Goal: Task Accomplishment & Management: Complete application form

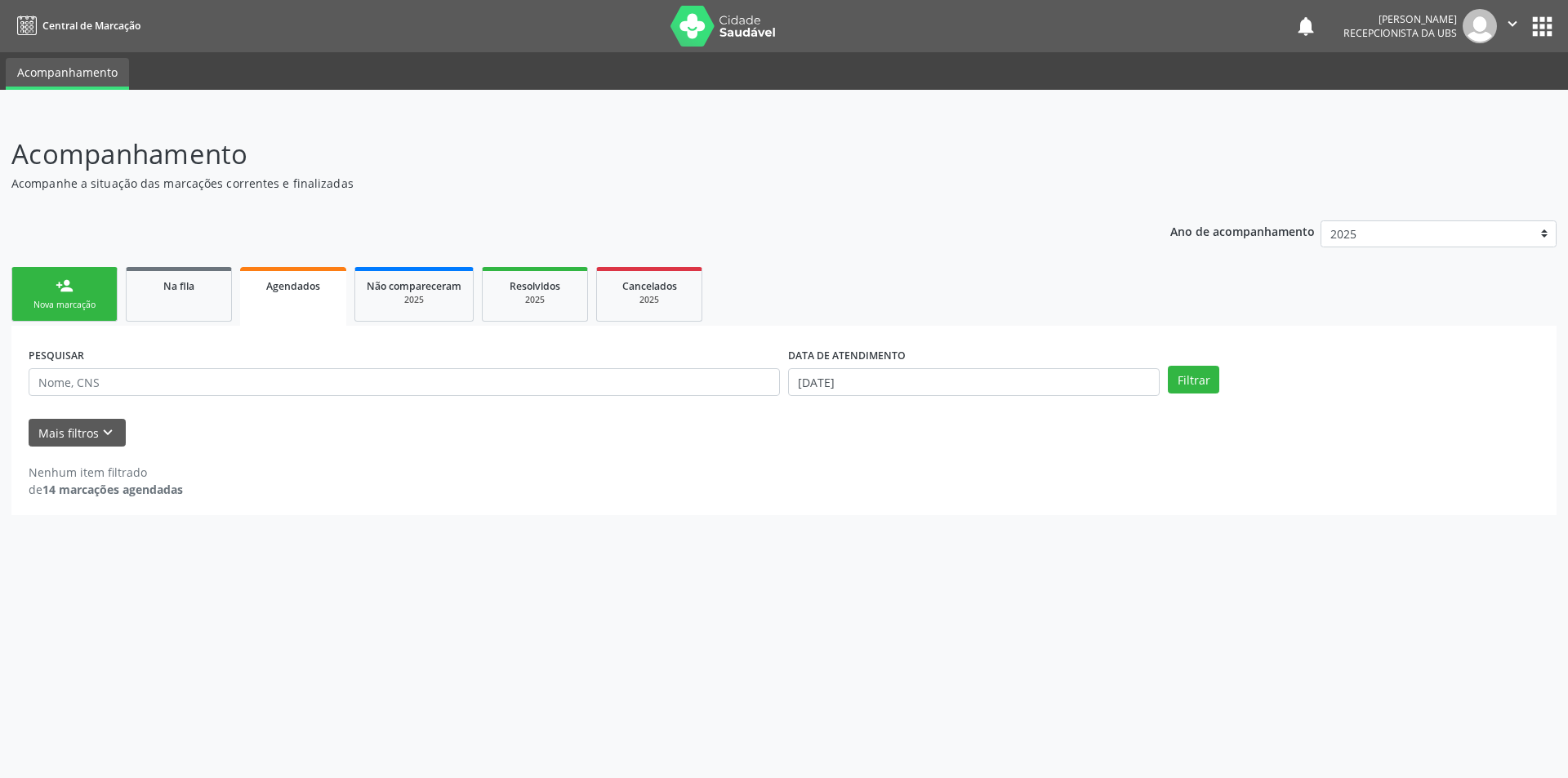
click at [108, 477] on div "Nenhum item filtrado" at bounding box center [106, 472] width 154 height 17
click at [1124, 381] on input "[DATE]" at bounding box center [974, 382] width 371 height 28
click at [790, 411] on icon at bounding box center [796, 417] width 11 height 11
select select "8"
click at [870, 530] on span "16" at bounding box center [871, 529] width 31 height 31
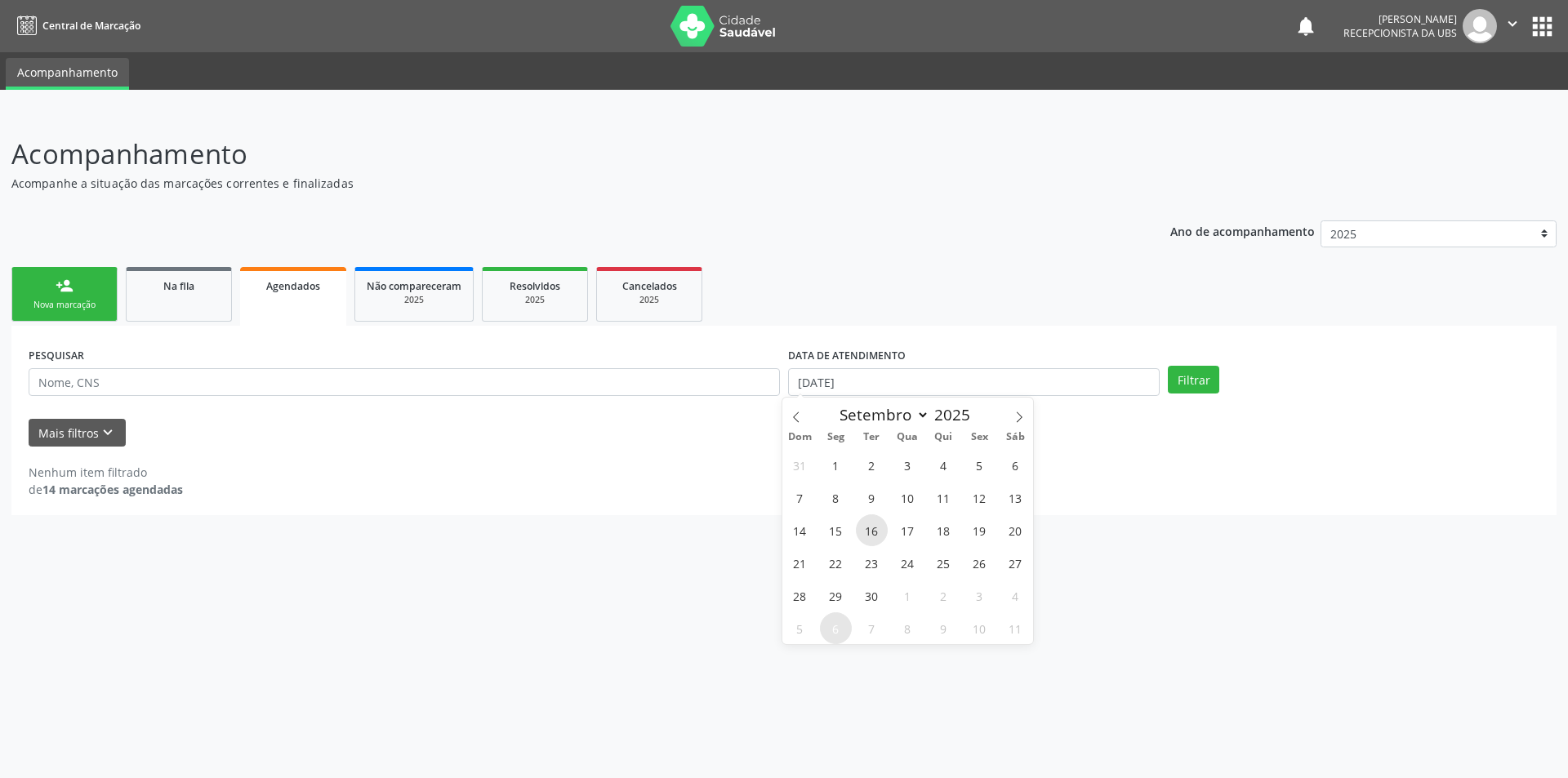
type input "[DATE]"
click at [1017, 416] on icon at bounding box center [1020, 417] width 11 height 11
select select "9"
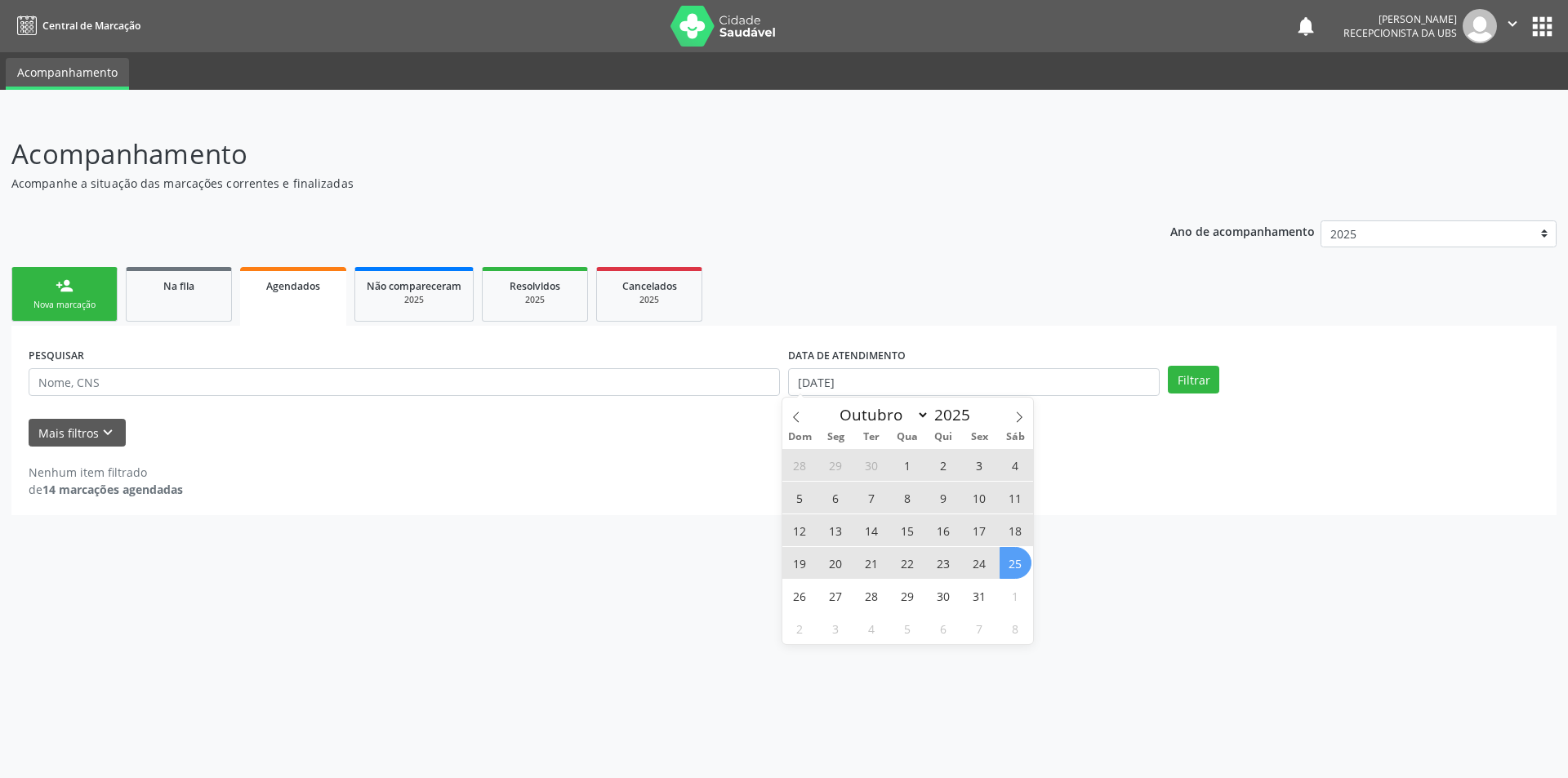
click at [1018, 560] on span "25" at bounding box center [1015, 563] width 31 height 31
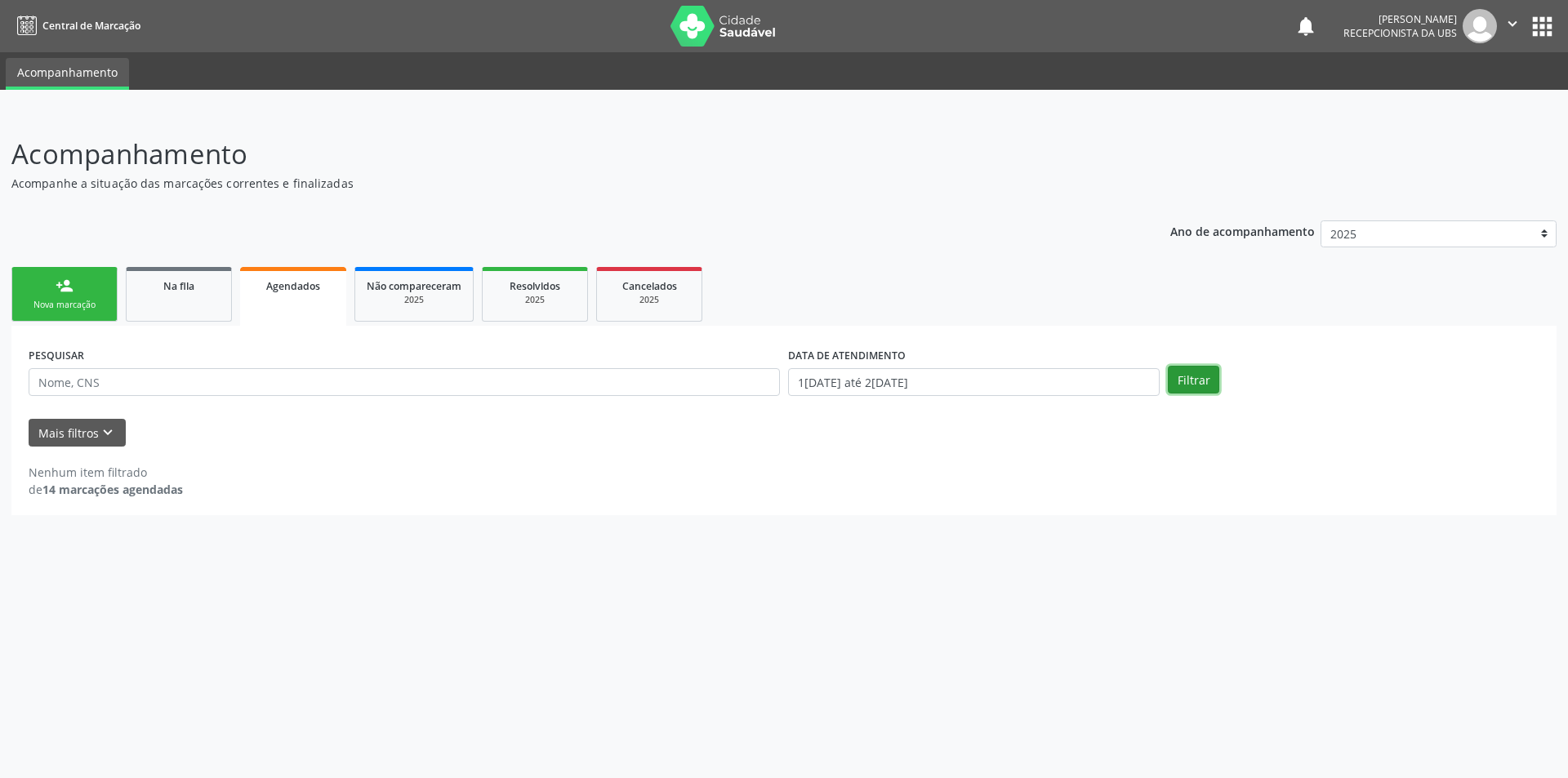
click at [1182, 373] on button "Filtrar" at bounding box center [1194, 379] width 51 height 28
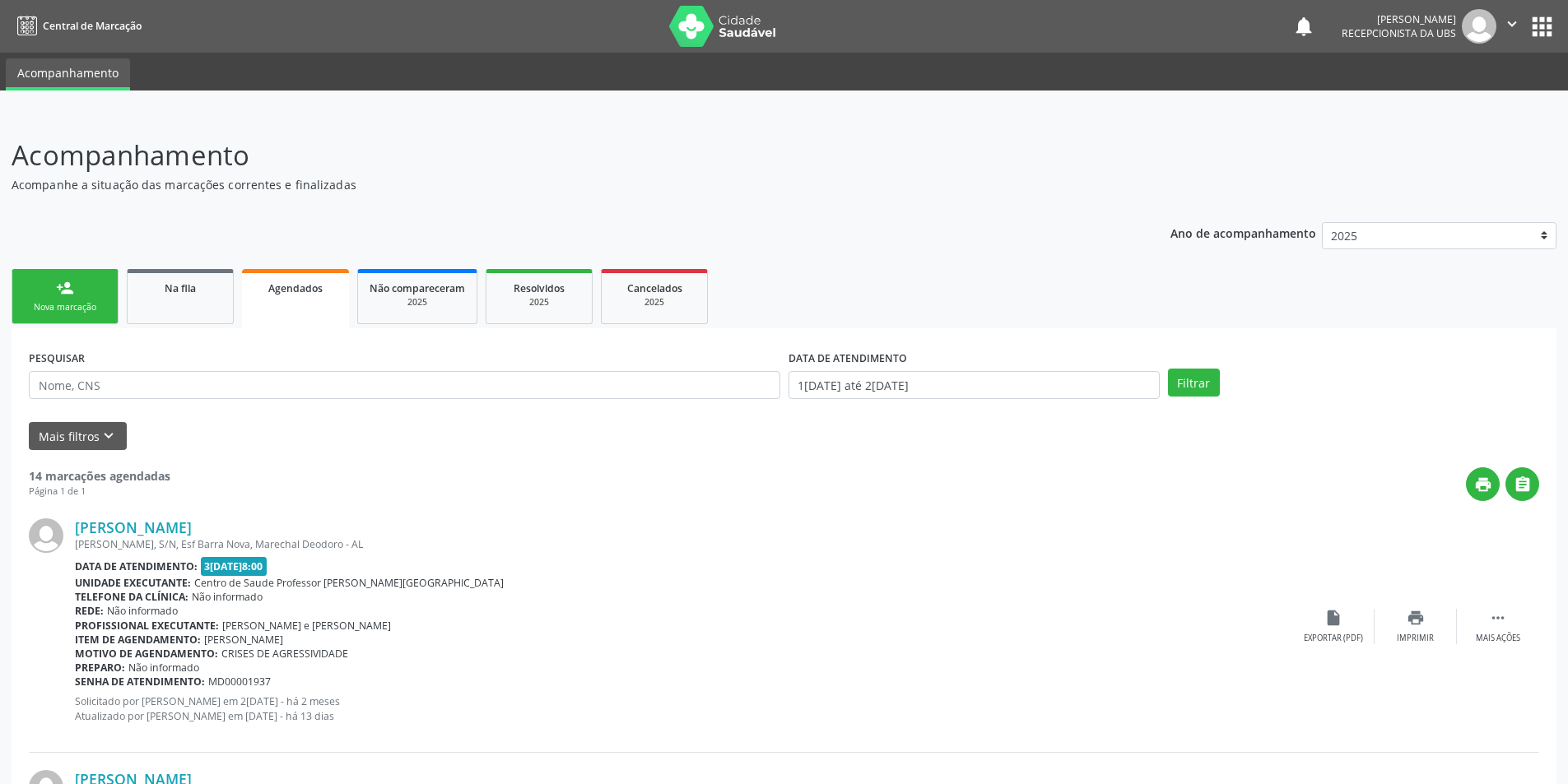
click at [81, 300] on link "person_add Nova marcação" at bounding box center [65, 296] width 107 height 55
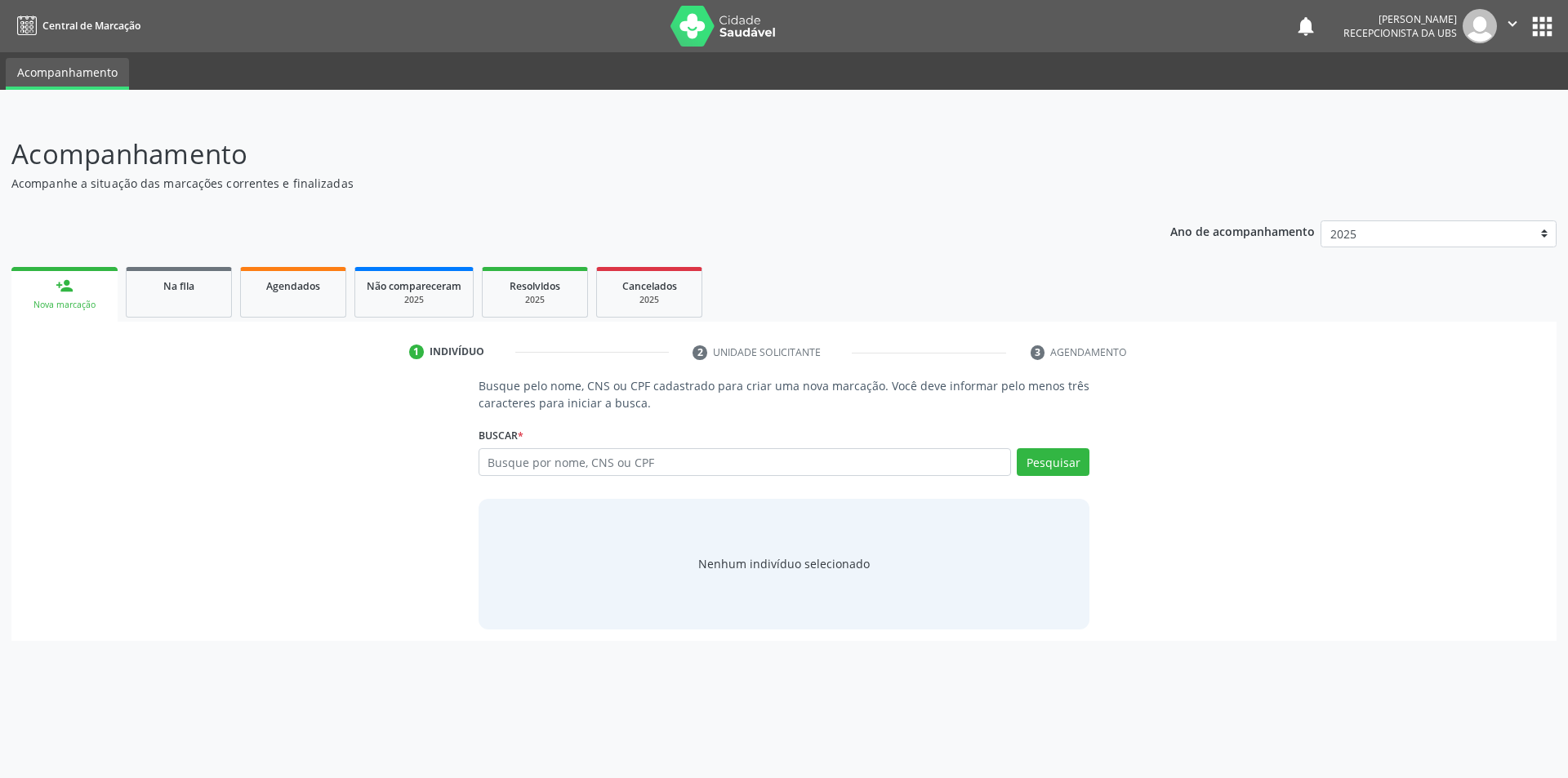
click at [60, 283] on div "person_add" at bounding box center [64, 286] width 18 height 18
click at [545, 469] on input "text" at bounding box center [745, 462] width 533 height 28
type input "01514898403"
click at [1052, 457] on button "Pesquisar" at bounding box center [1053, 462] width 72 height 28
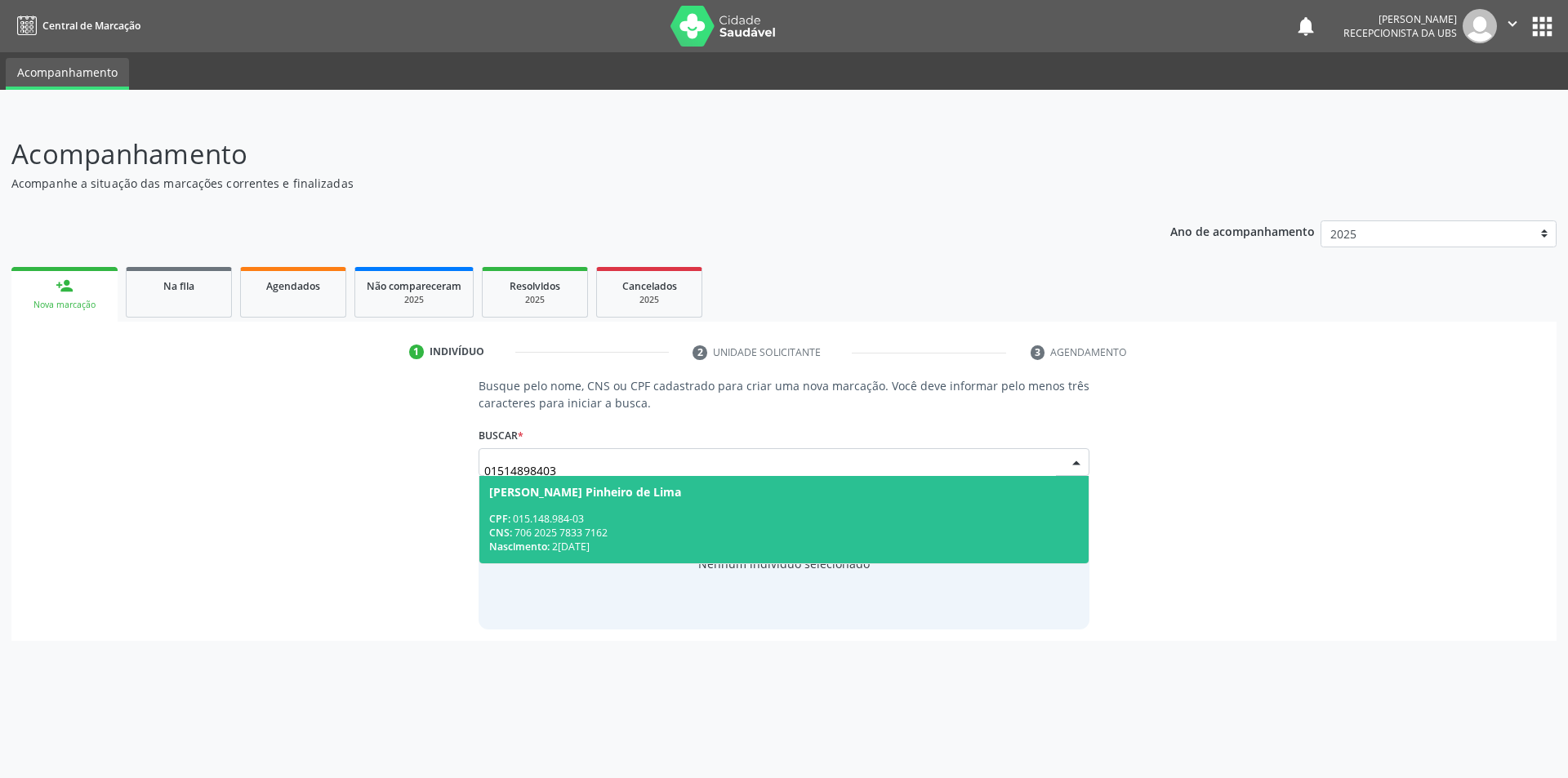
click at [529, 526] on div "CNS: 706 2025 7833 7162" at bounding box center [784, 532] width 590 height 14
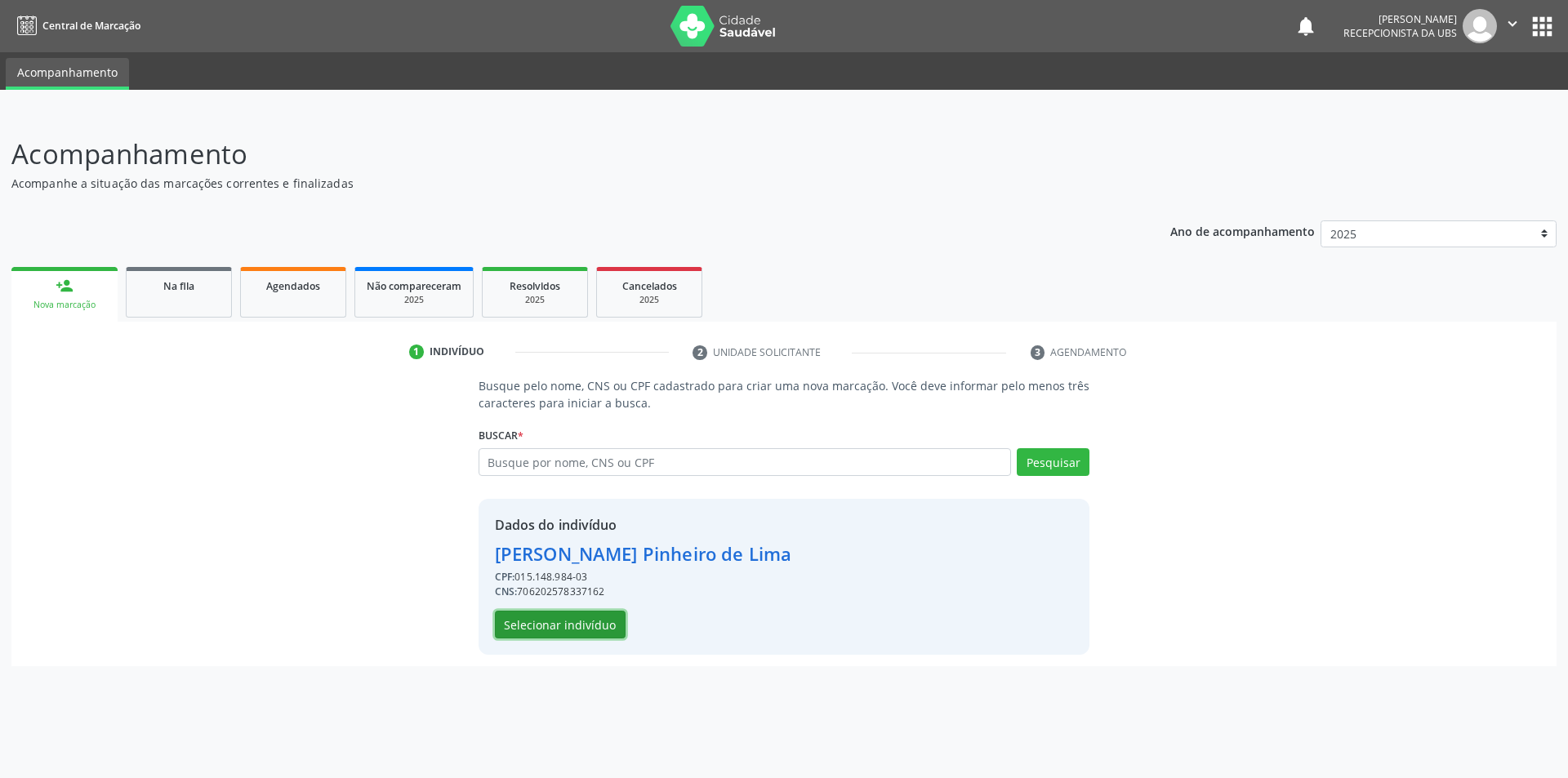
click at [539, 628] on button "Selecionar indivíduo" at bounding box center [560, 625] width 130 height 28
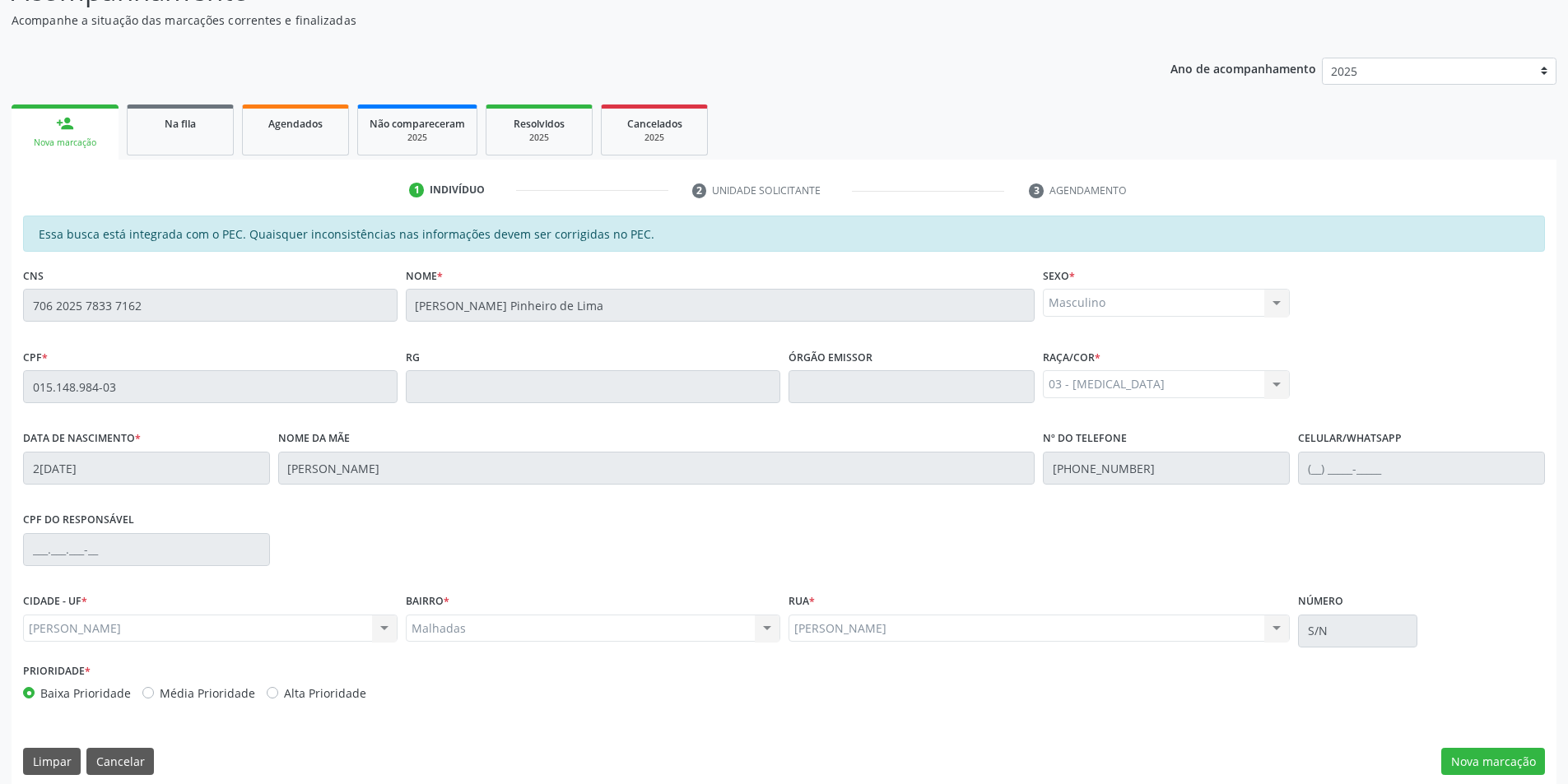
scroll to position [178, 0]
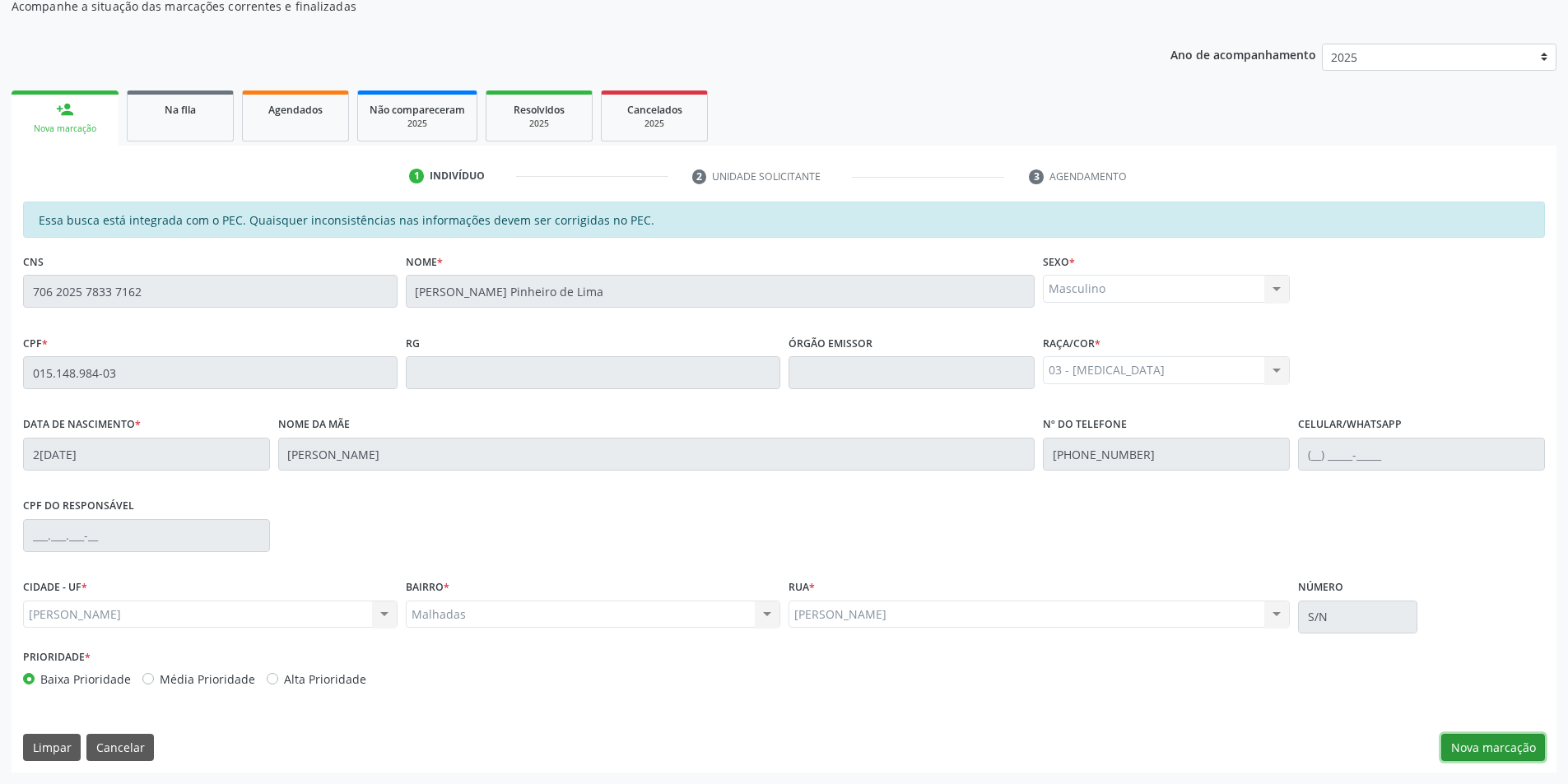
click at [1508, 751] on button "Nova marcação" at bounding box center [1493, 748] width 104 height 28
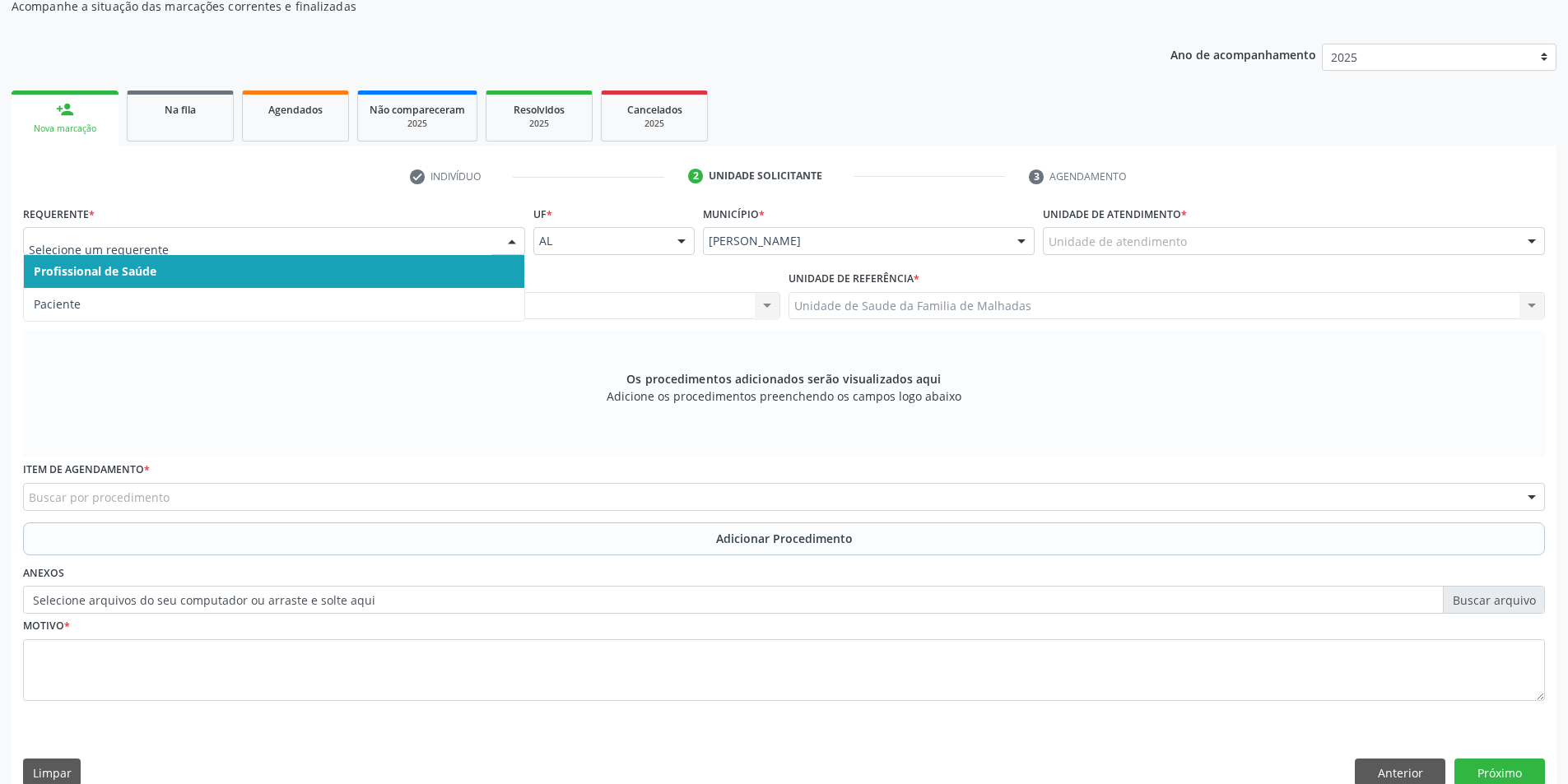
click at [329, 270] on span "Profissional de Saúde" at bounding box center [274, 272] width 501 height 33
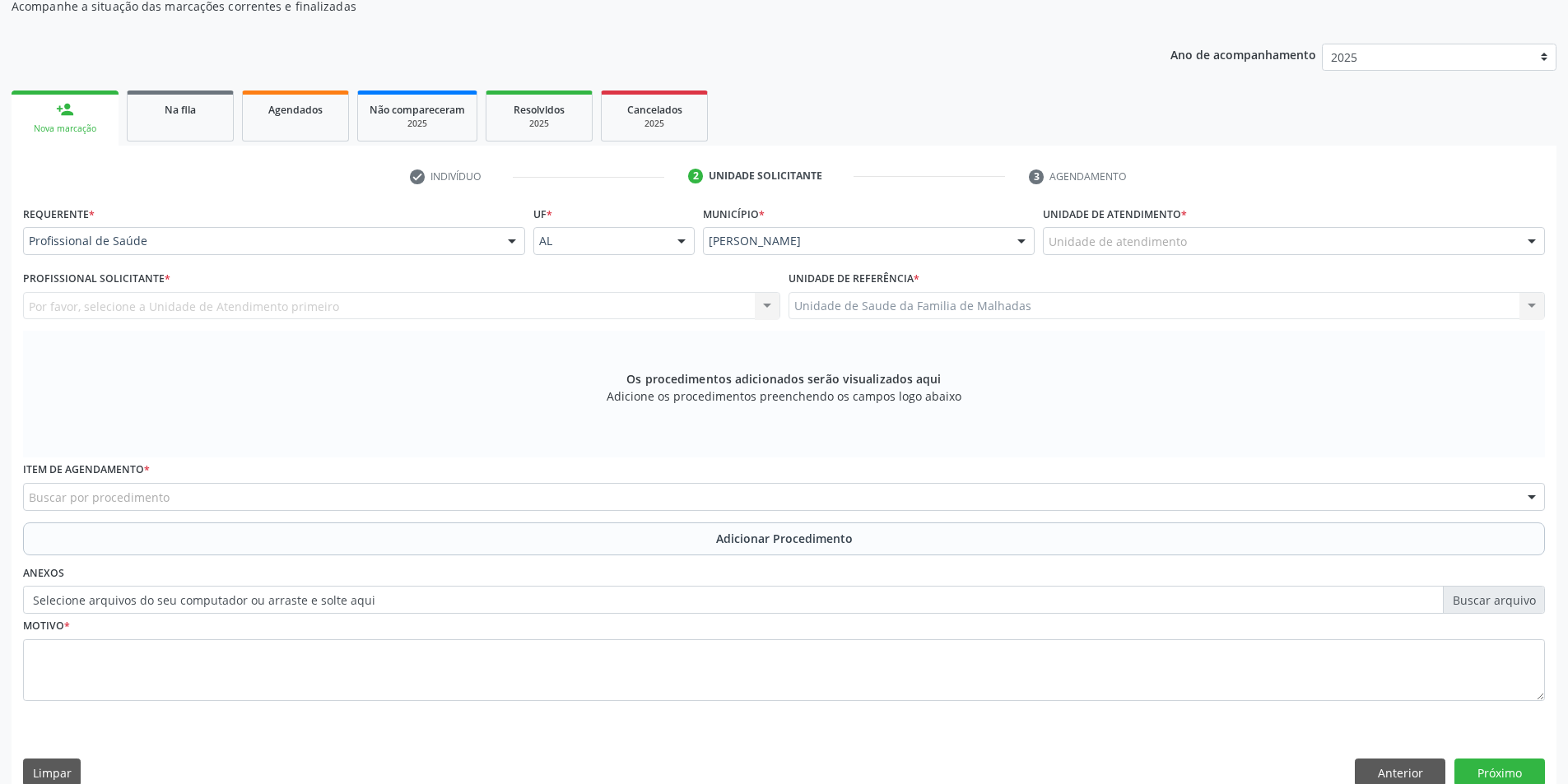
click at [325, 307] on div "Por favor, selecione a Unidade de Atendimento primeiro Nenhum resultado encontr…" at bounding box center [401, 306] width 757 height 28
click at [767, 306] on div "Por favor, selecione a Unidade de Atendimento primeiro Nenhum resultado encontr…" at bounding box center [401, 306] width 757 height 28
click at [511, 243] on div at bounding box center [512, 242] width 25 height 28
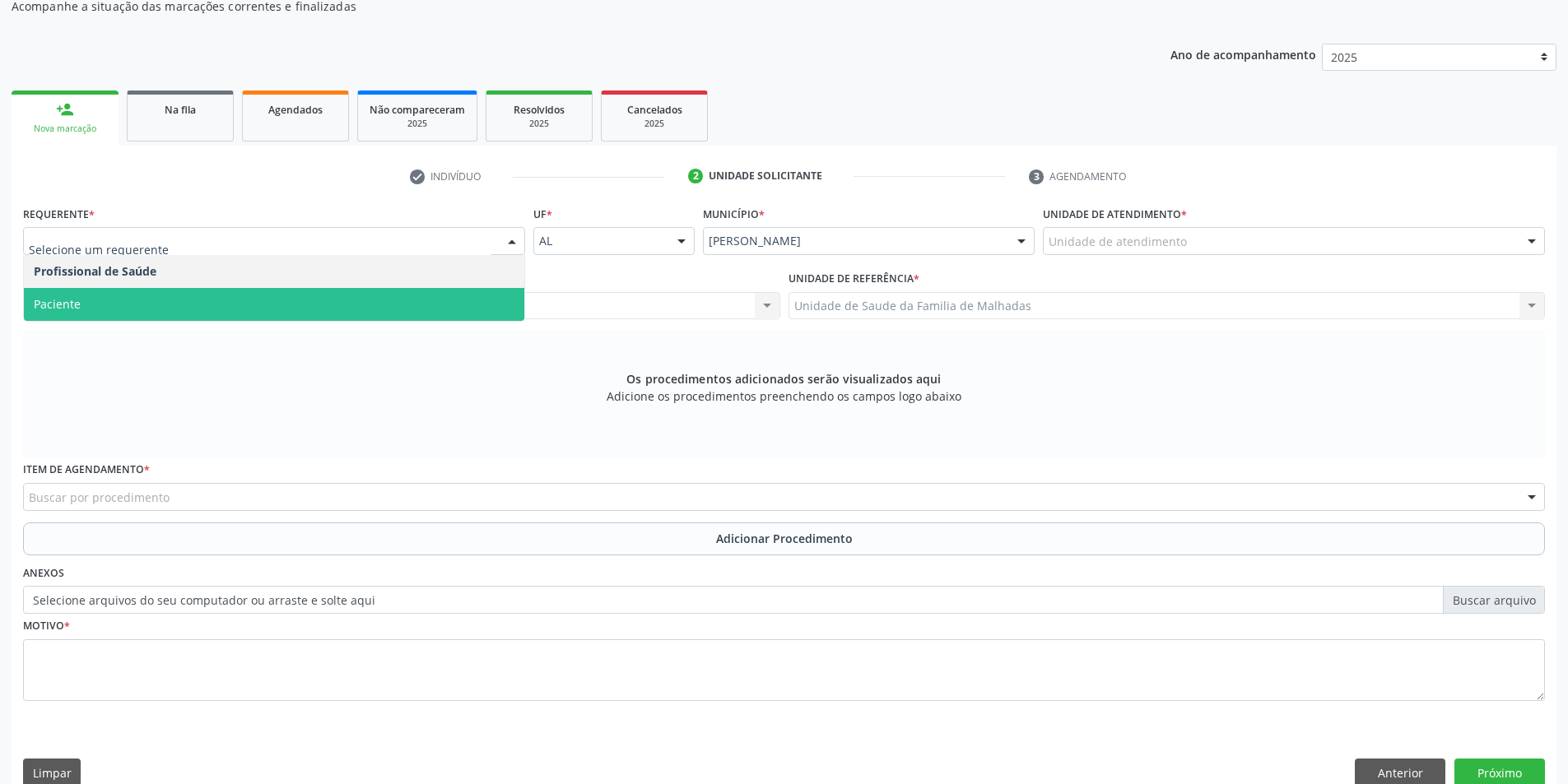
drag, startPoint x: 489, startPoint y: 298, endPoint x: 494, endPoint y: 307, distance: 10.3
click at [494, 307] on span "Paciente" at bounding box center [274, 304] width 501 height 33
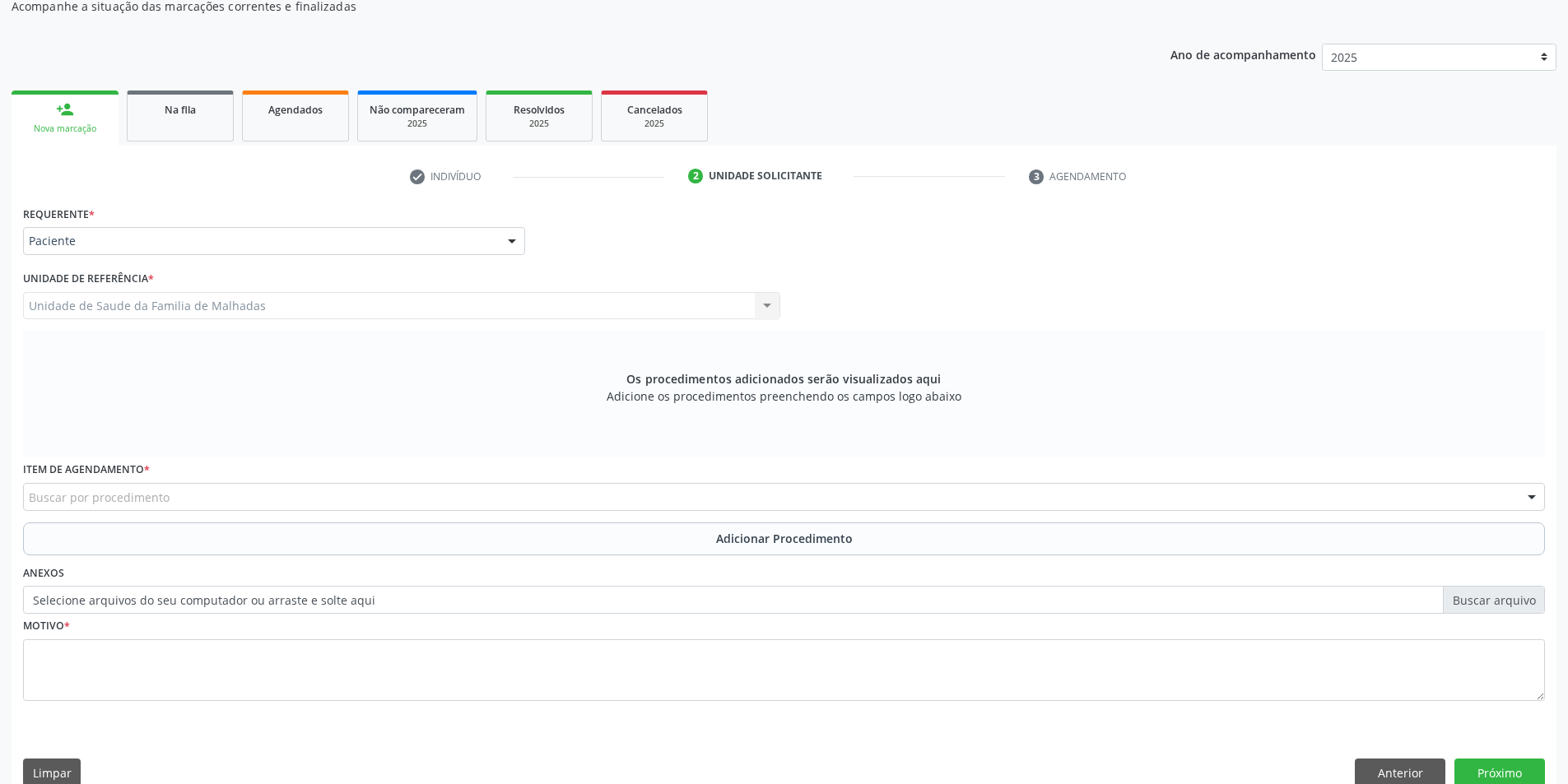
click at [237, 501] on div "Buscar por procedimento" at bounding box center [784, 497] width 1522 height 28
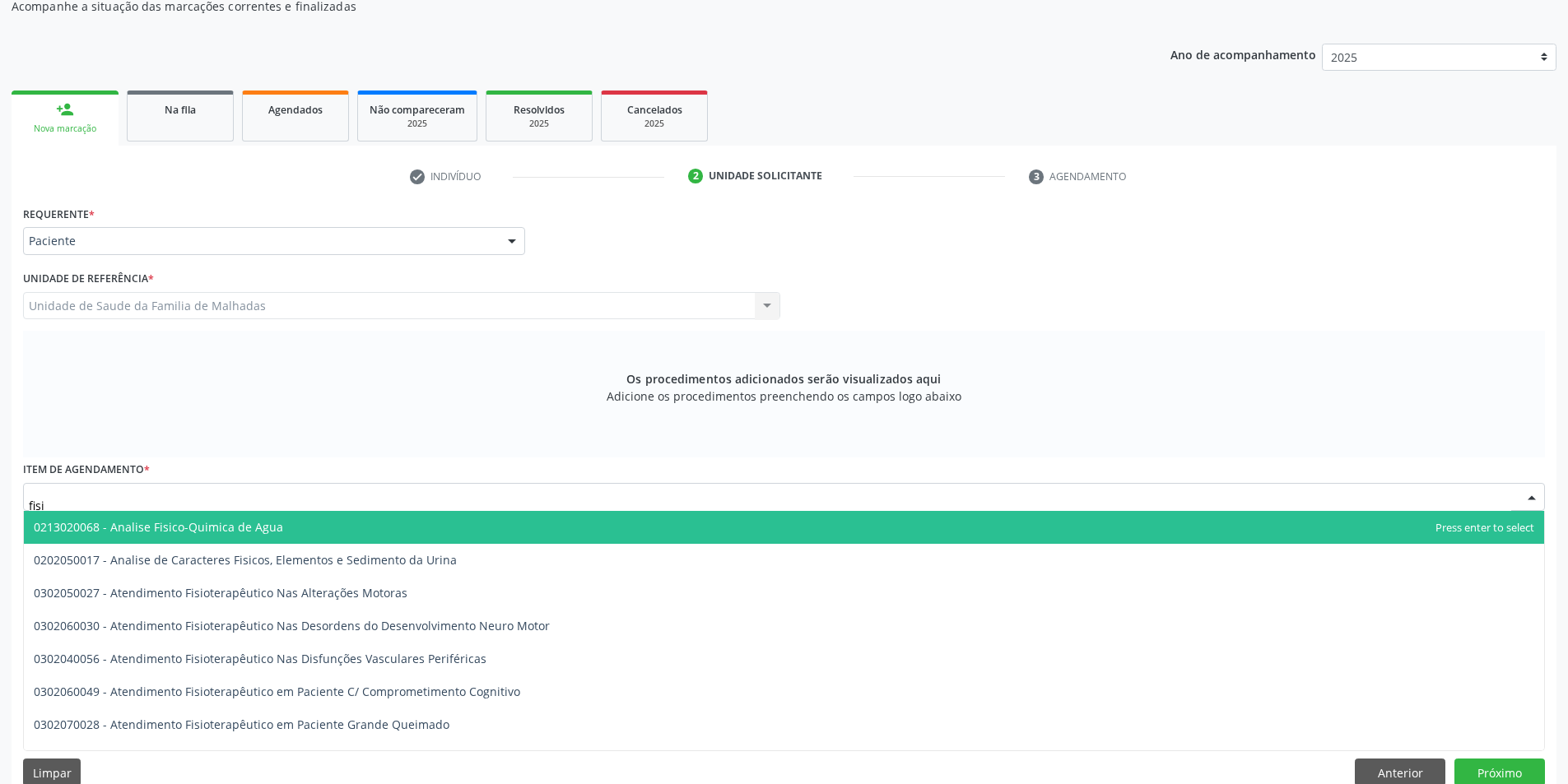
type input "fisio"
click at [237, 523] on span "0302050027 - Atendimento Fisioterapêutico Nas Alterações Motoras" at bounding box center [220, 527] width 373 height 15
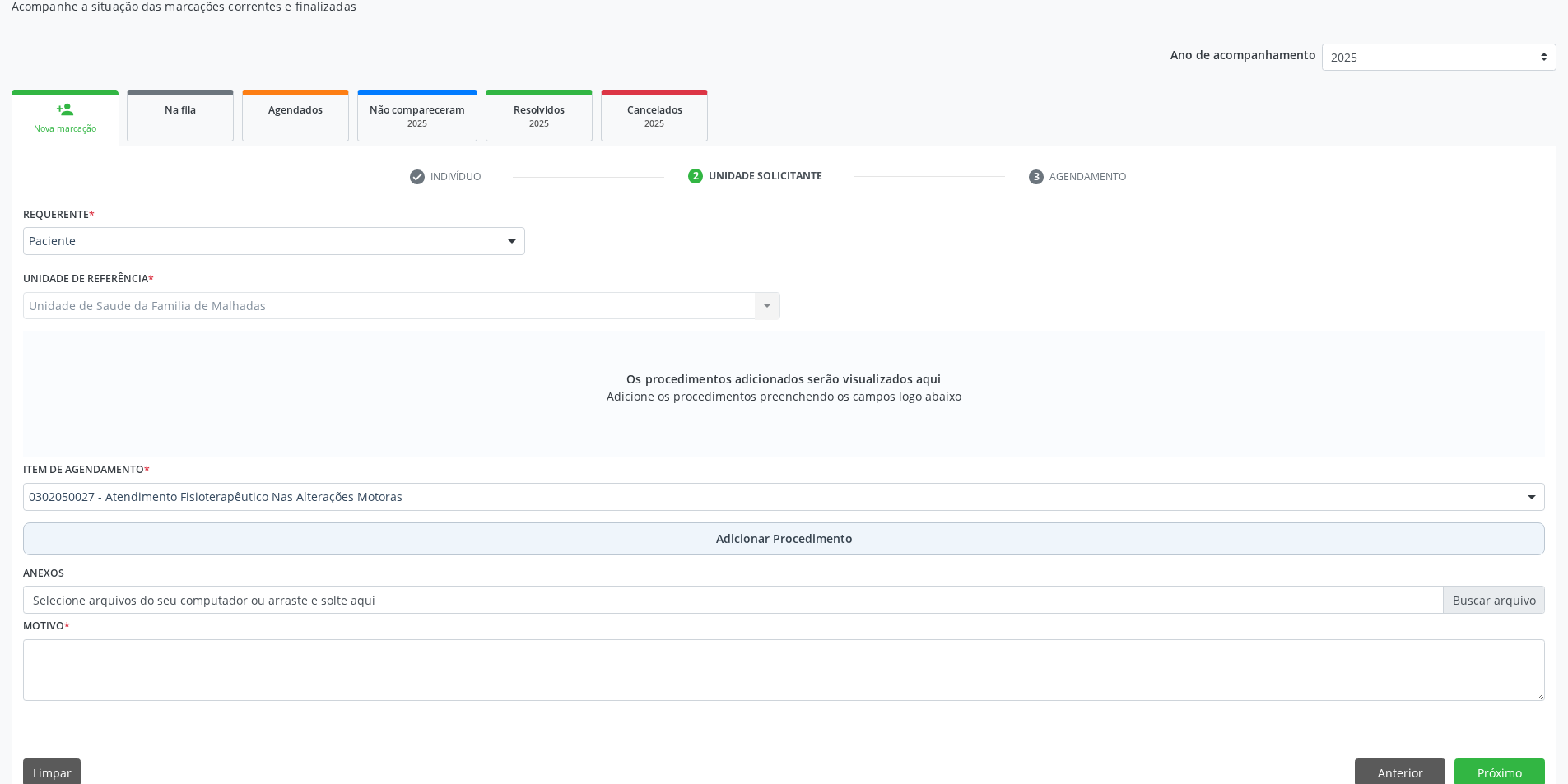
click at [734, 541] on span "Adicionar Procedimento" at bounding box center [784, 538] width 136 height 17
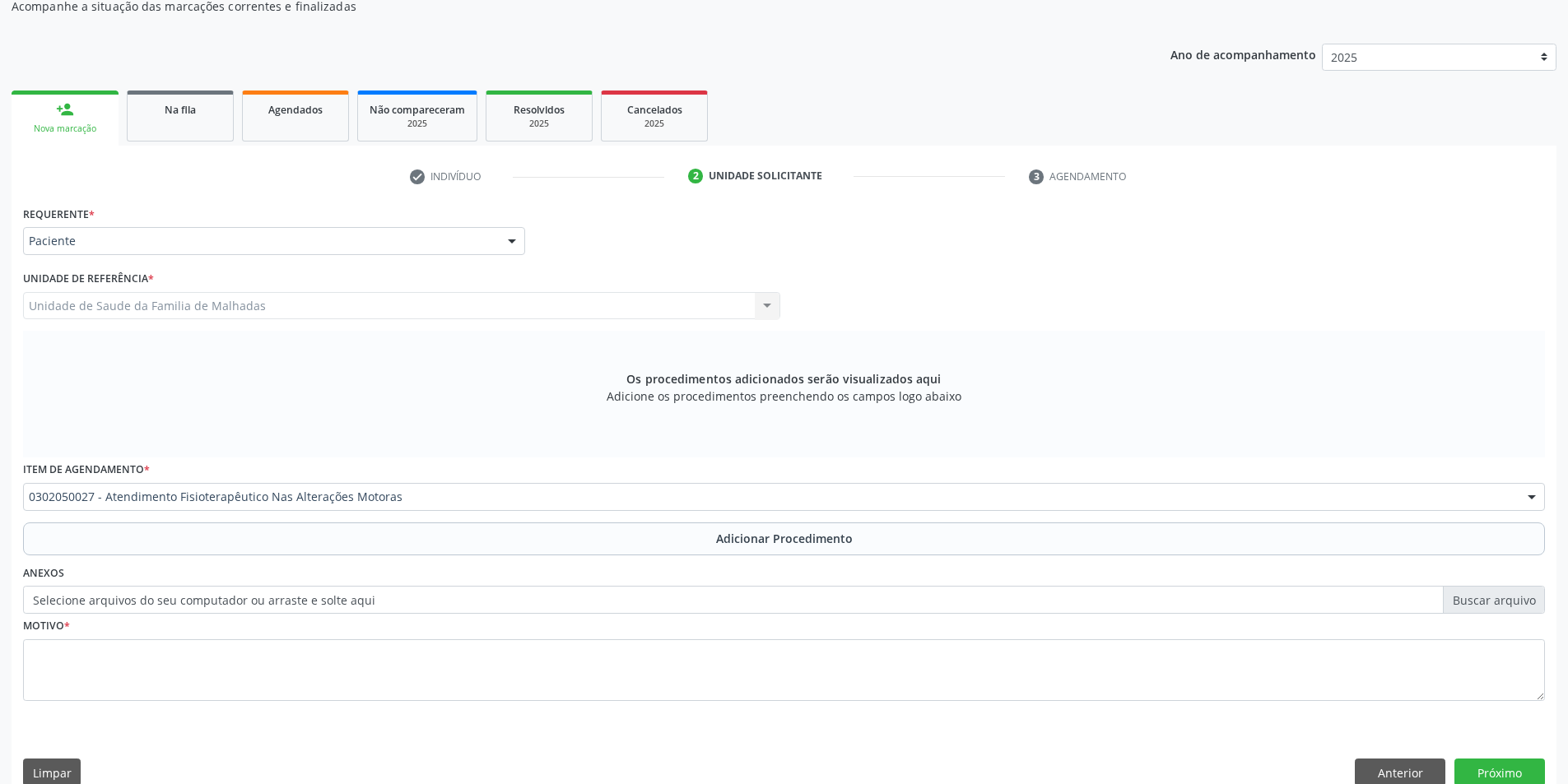
scroll to position [142, 0]
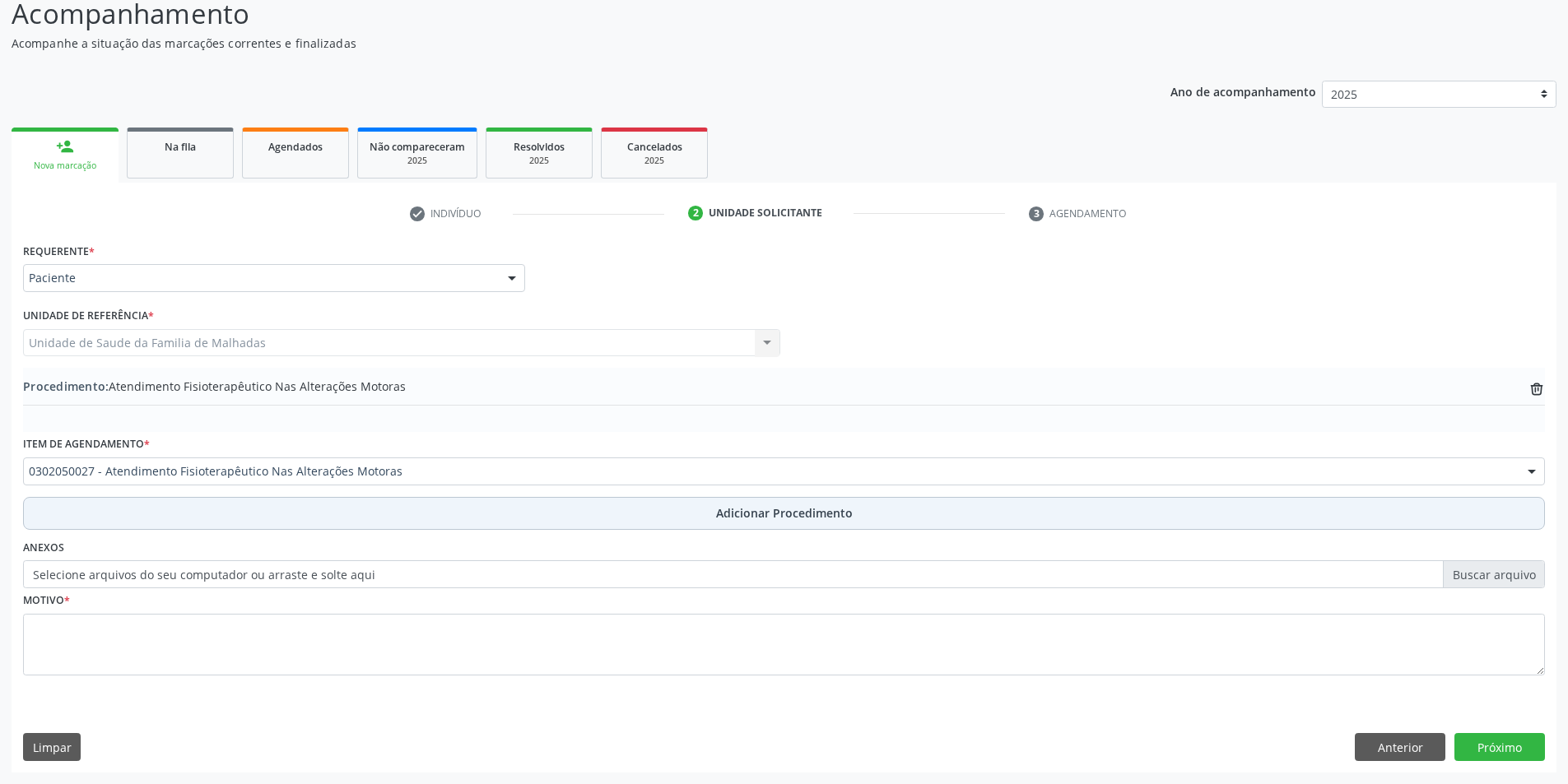
click at [757, 516] on span "Adicionar Procedimento" at bounding box center [784, 513] width 136 height 17
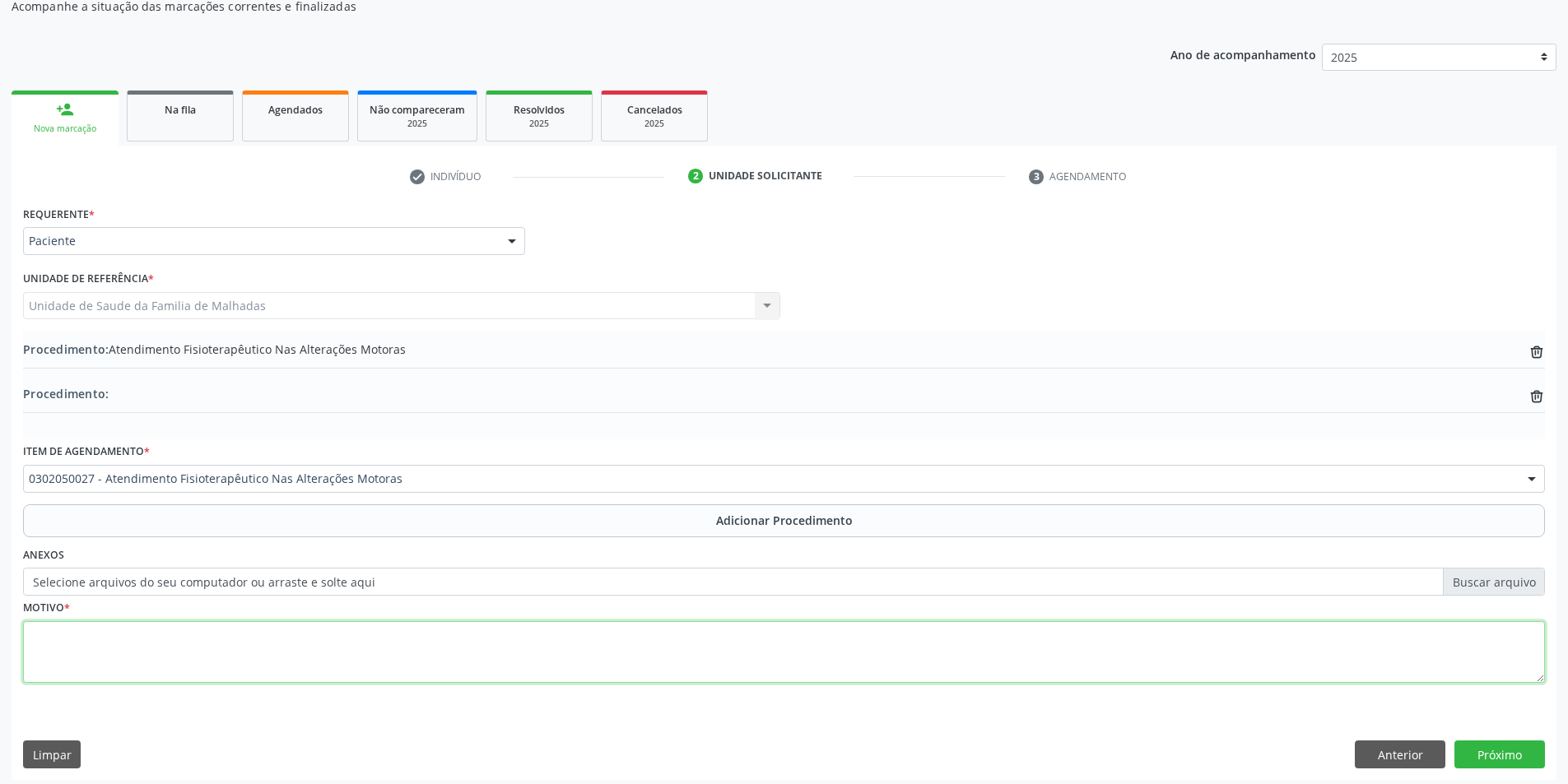
click at [97, 643] on textarea at bounding box center [784, 653] width 1522 height 62
click at [1473, 576] on label "Selecione arquivos do seu computador ou arraste e solte aqui" at bounding box center [784, 582] width 1522 height 28
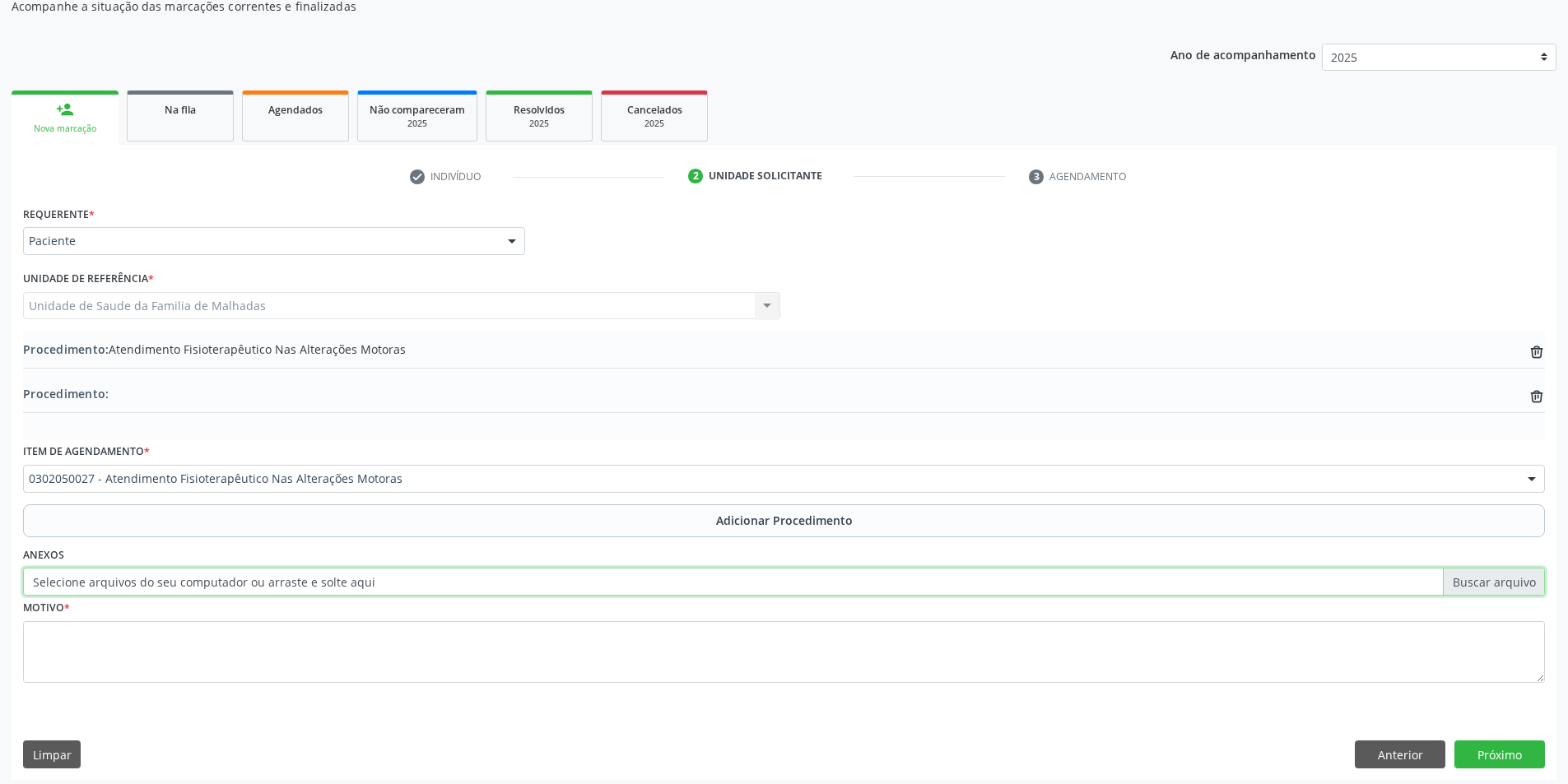
click at [1473, 576] on input "Selecione arquivos do seu computador ou arraste e solte aqui" at bounding box center [784, 582] width 1522 height 28
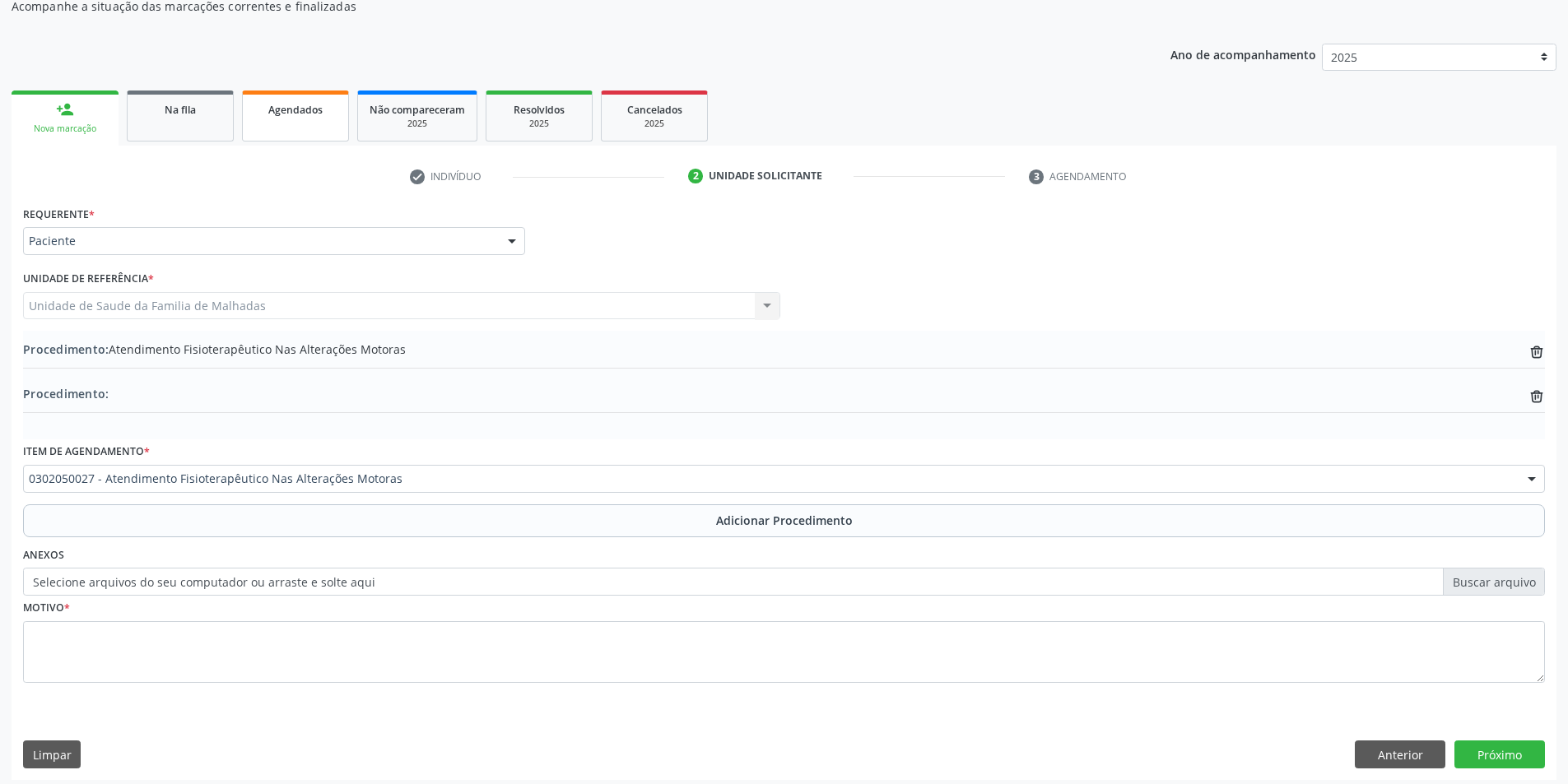
click at [282, 133] on link "Agendados" at bounding box center [296, 115] width 107 height 51
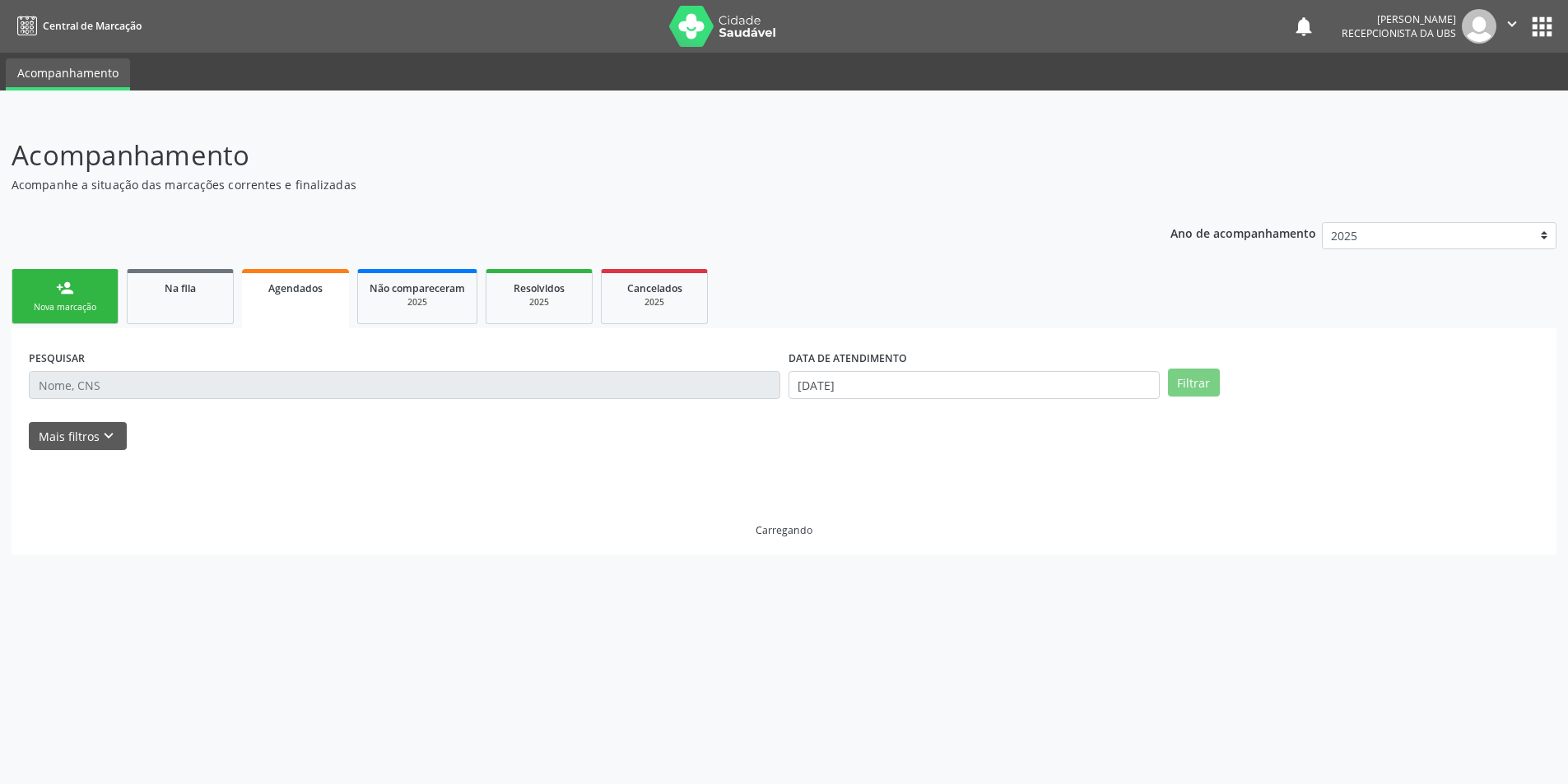
scroll to position [0, 0]
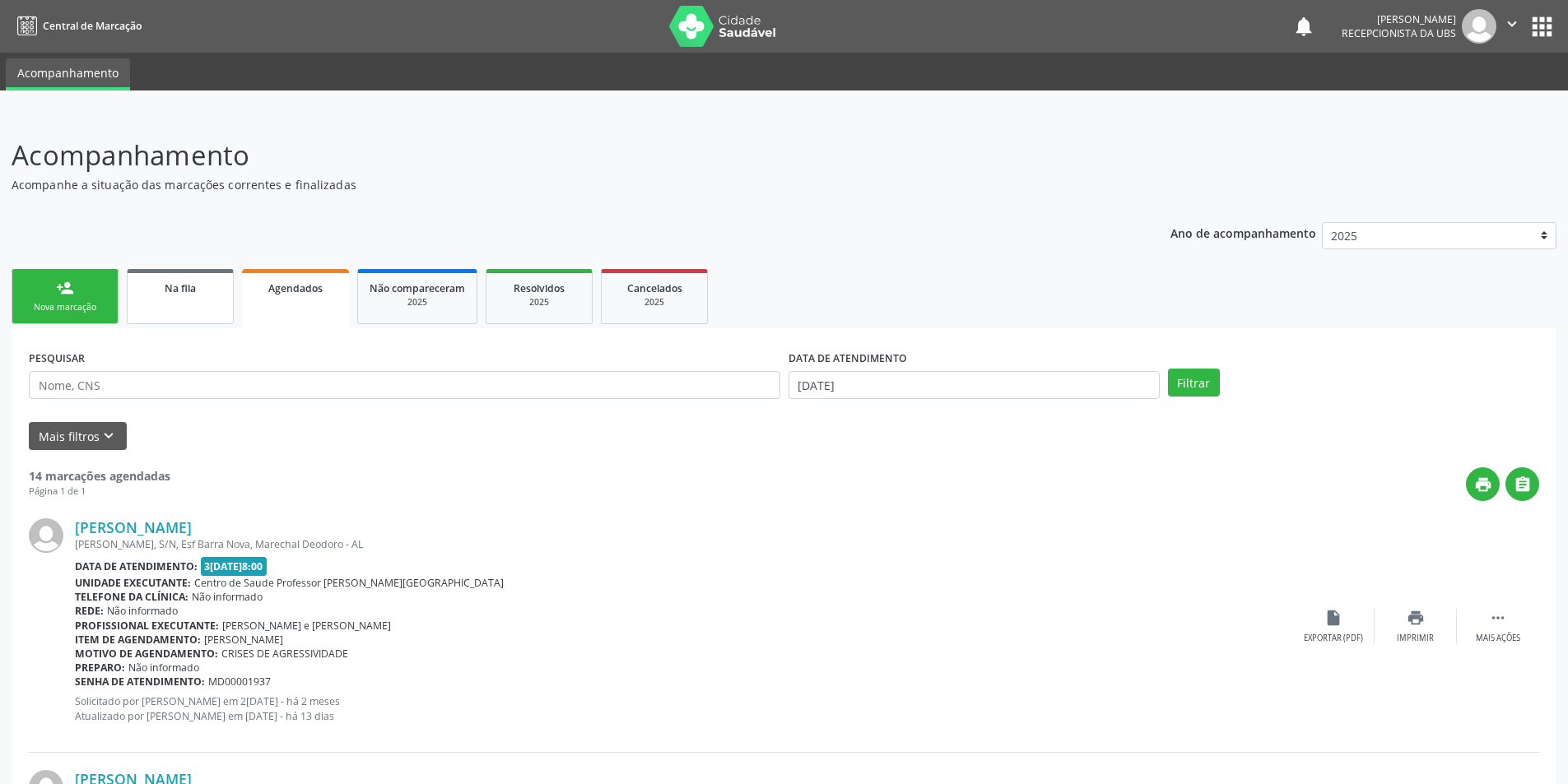
click at [198, 316] on link "Na fila" at bounding box center [180, 296] width 107 height 55
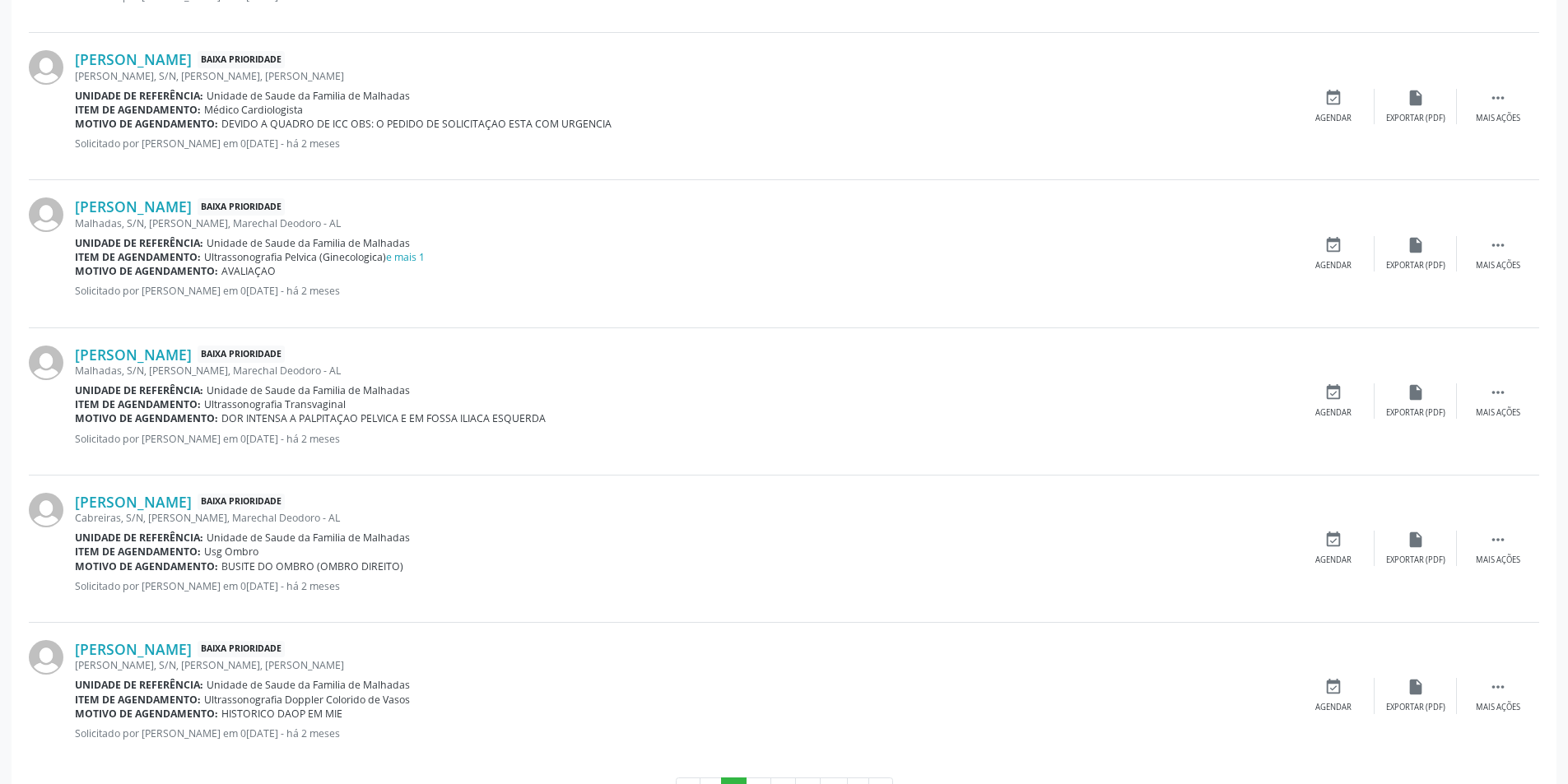
scroll to position [2006, 0]
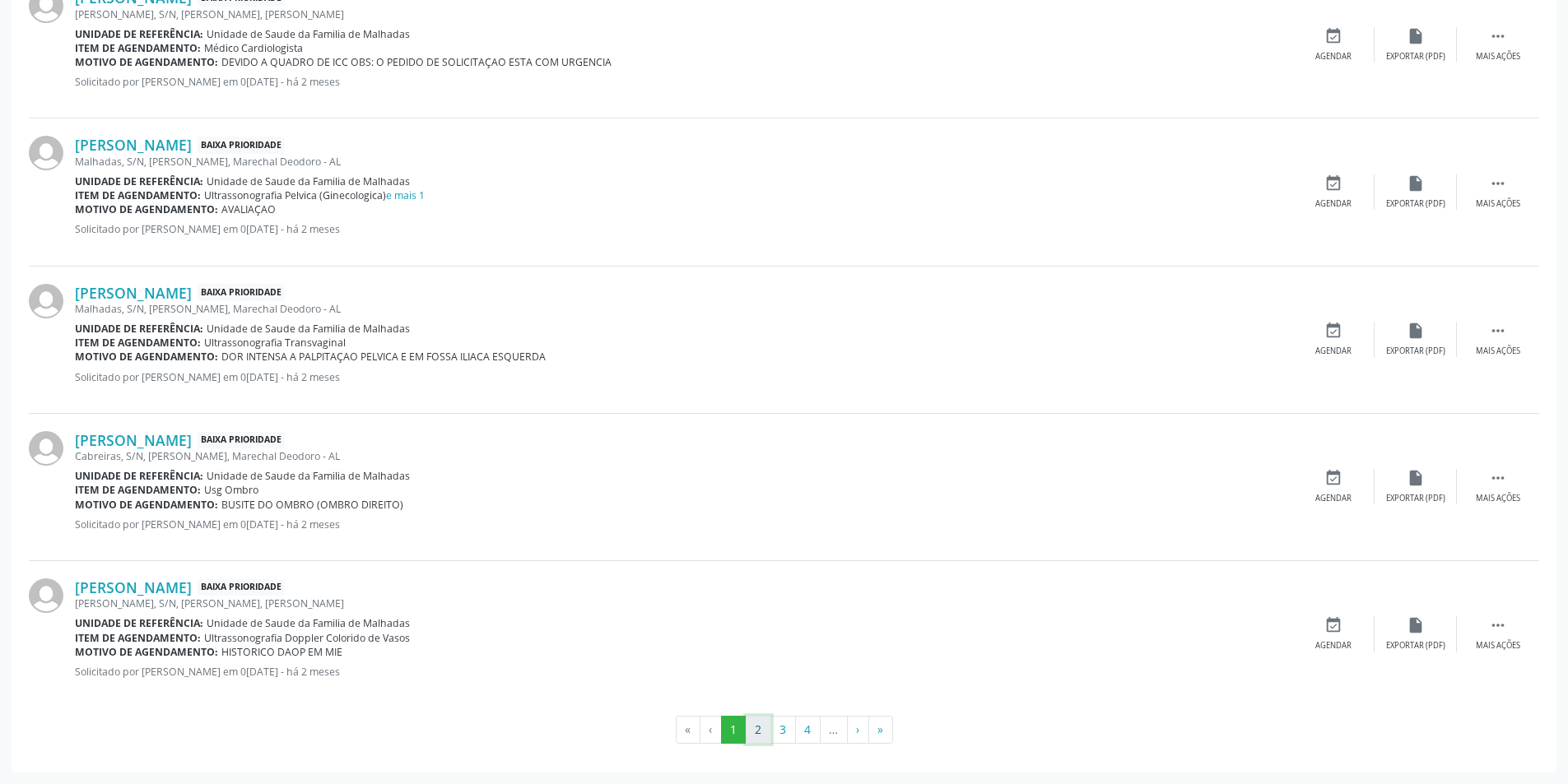
click at [755, 738] on button "2" at bounding box center [758, 729] width 26 height 28
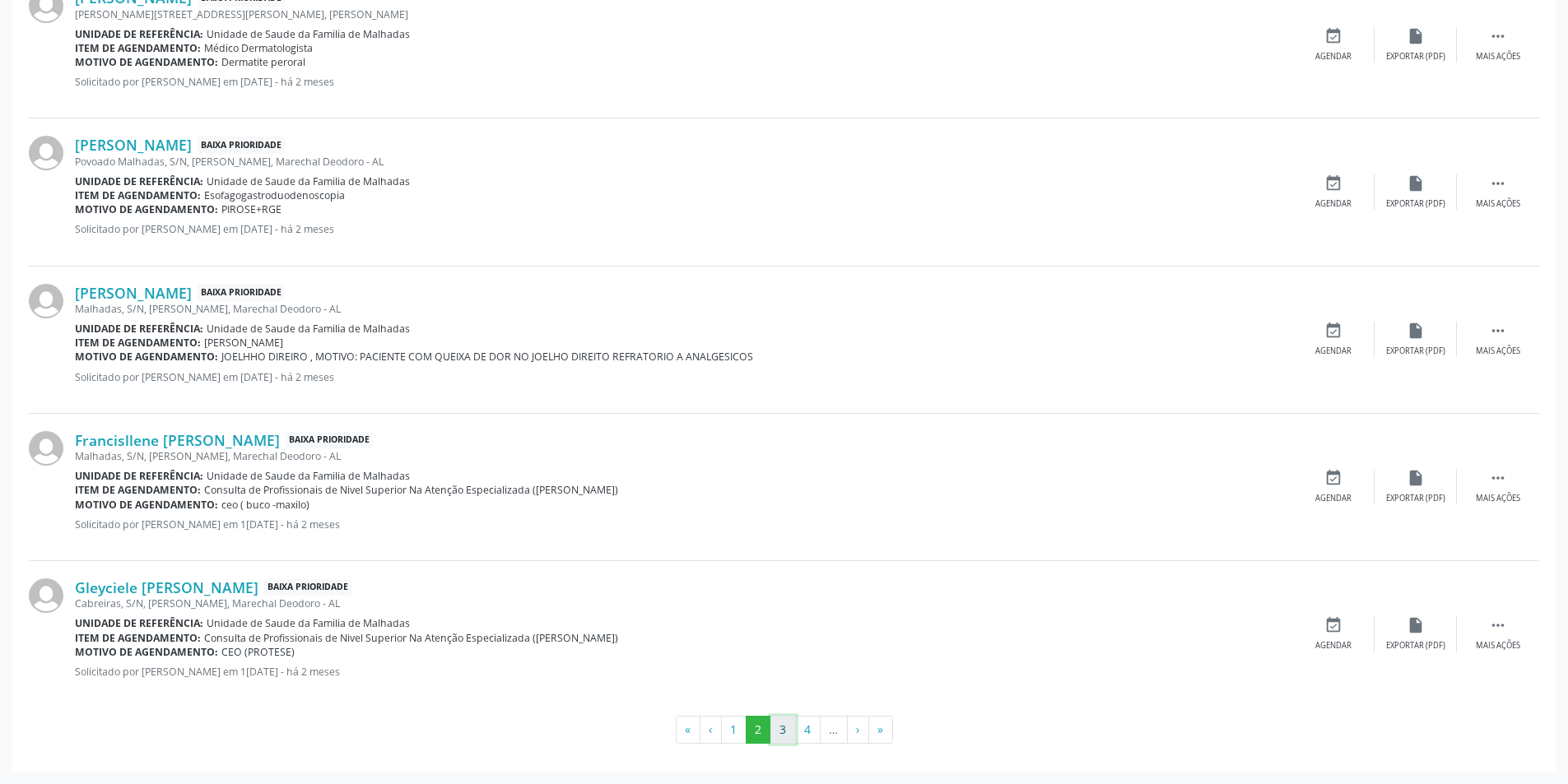
click at [784, 725] on button "3" at bounding box center [783, 729] width 26 height 28
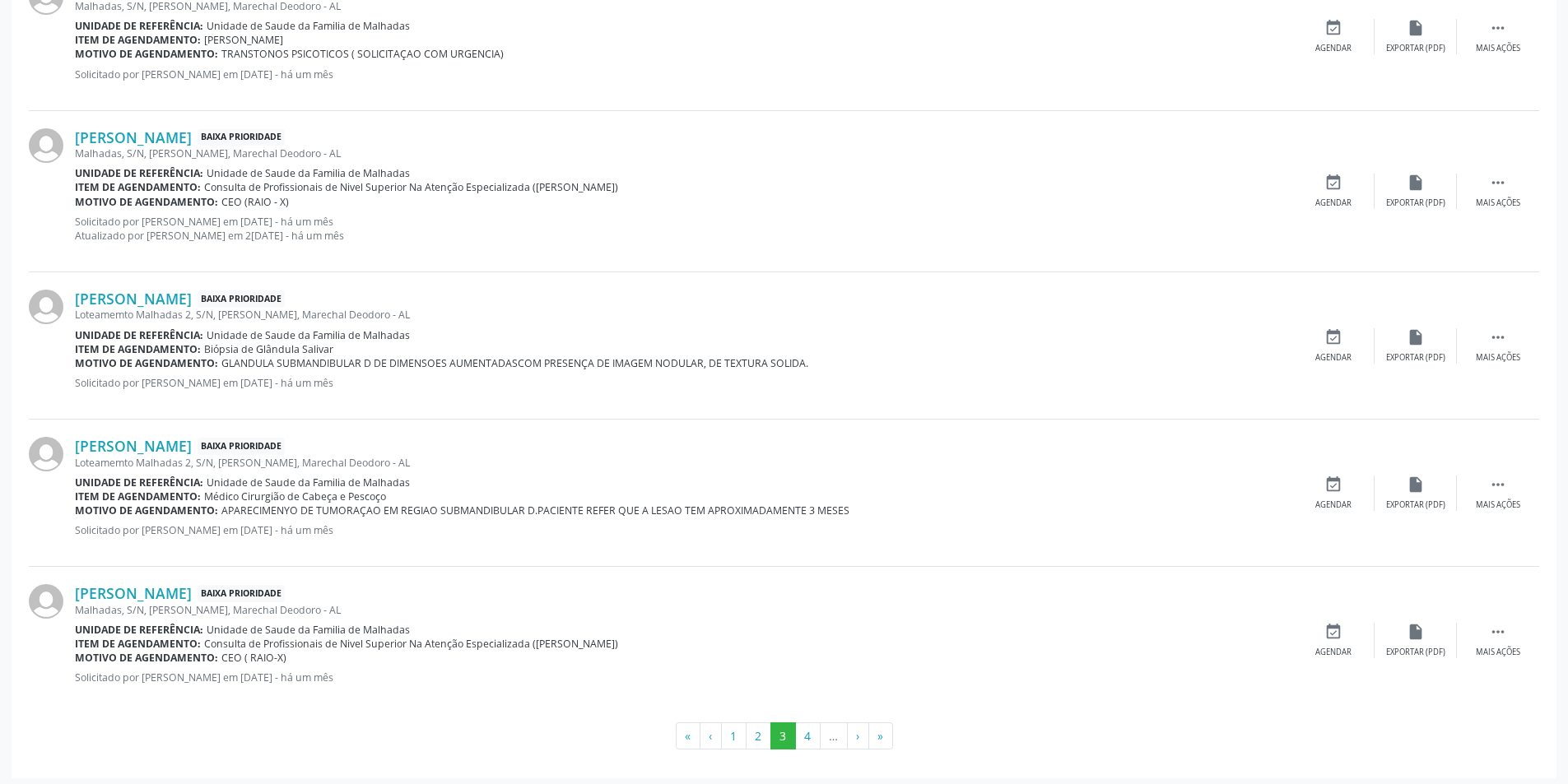
scroll to position [2047, 0]
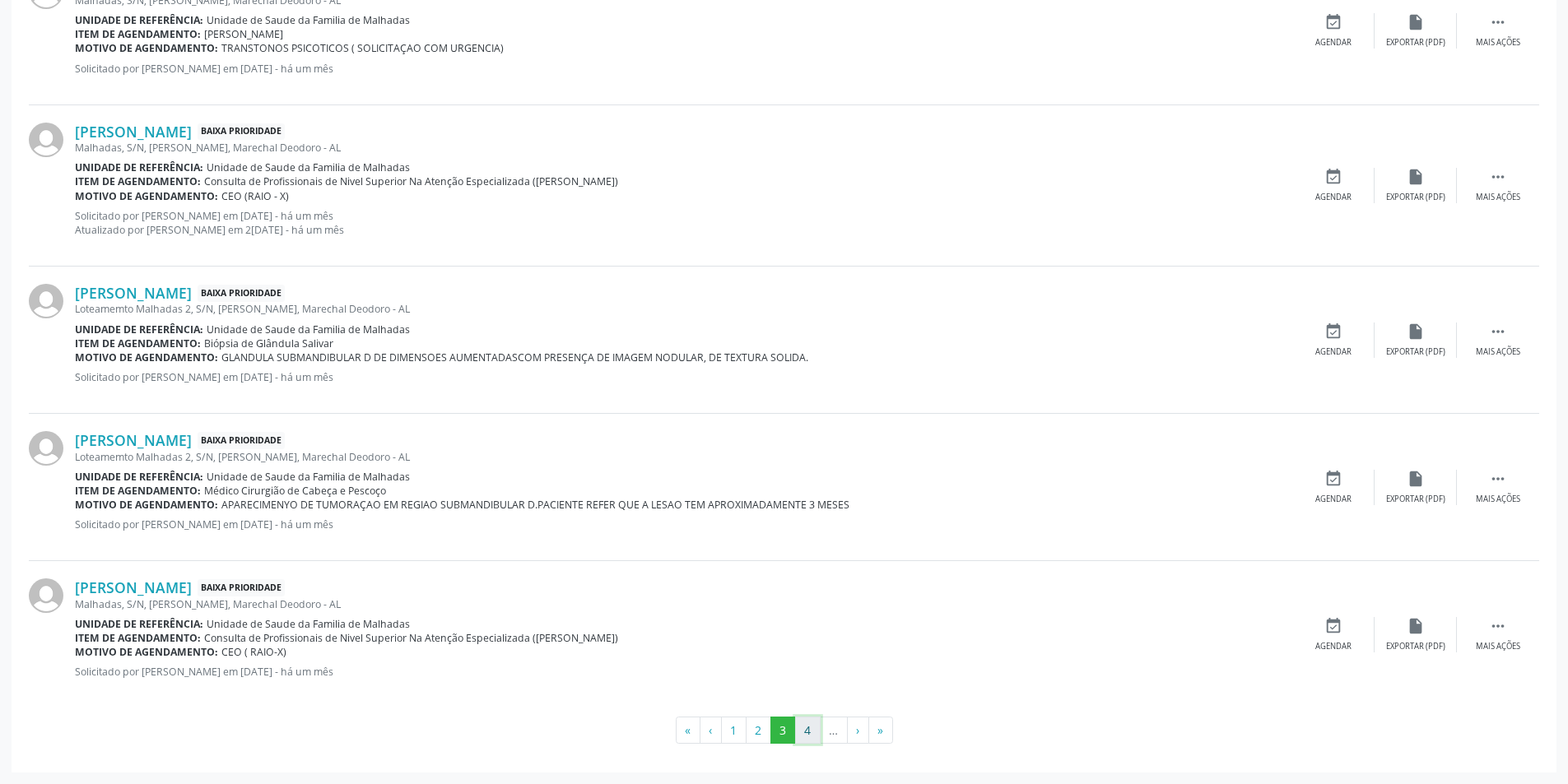
click at [813, 732] on button "4" at bounding box center [808, 730] width 26 height 28
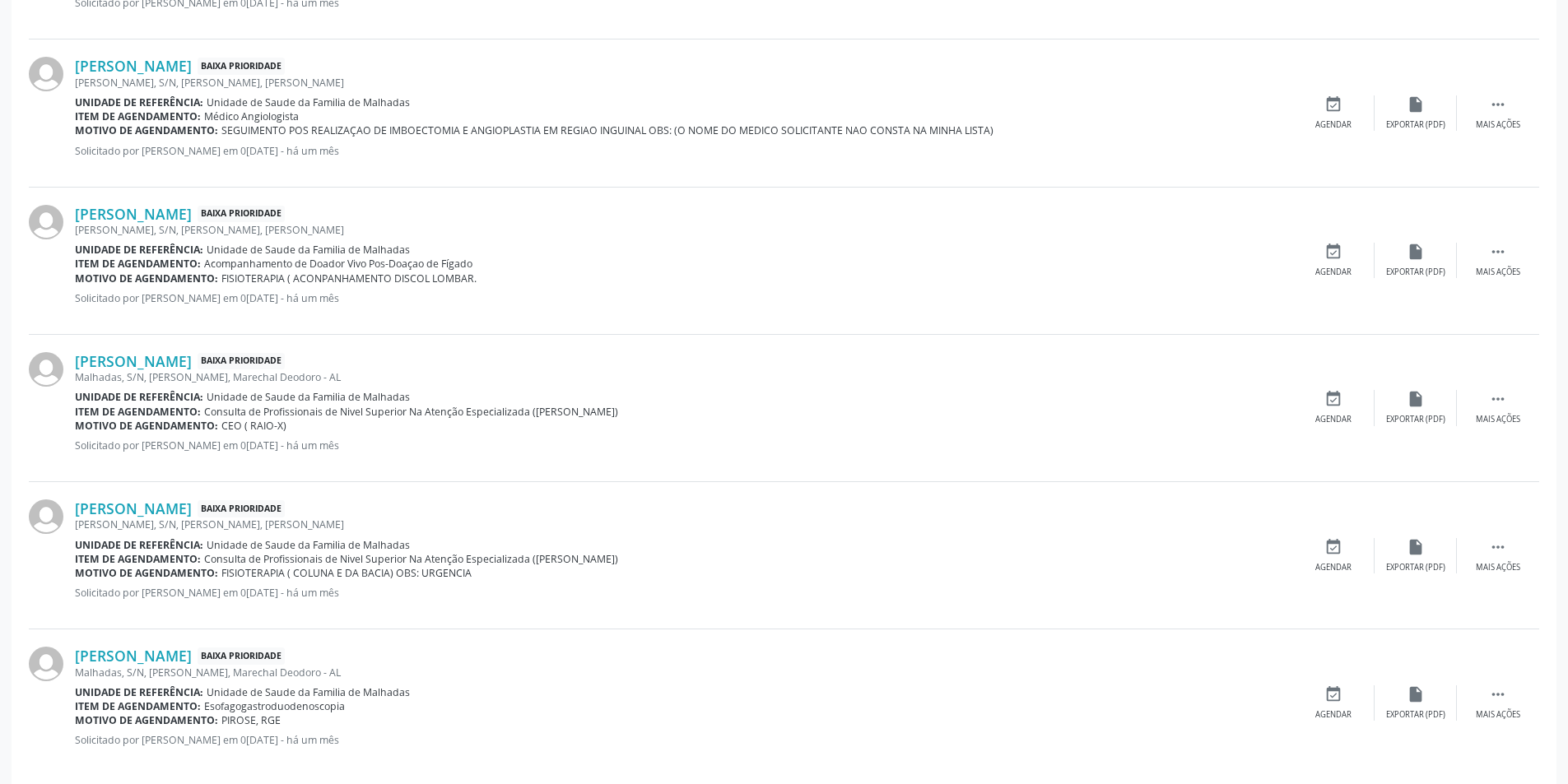
scroll to position [2009, 0]
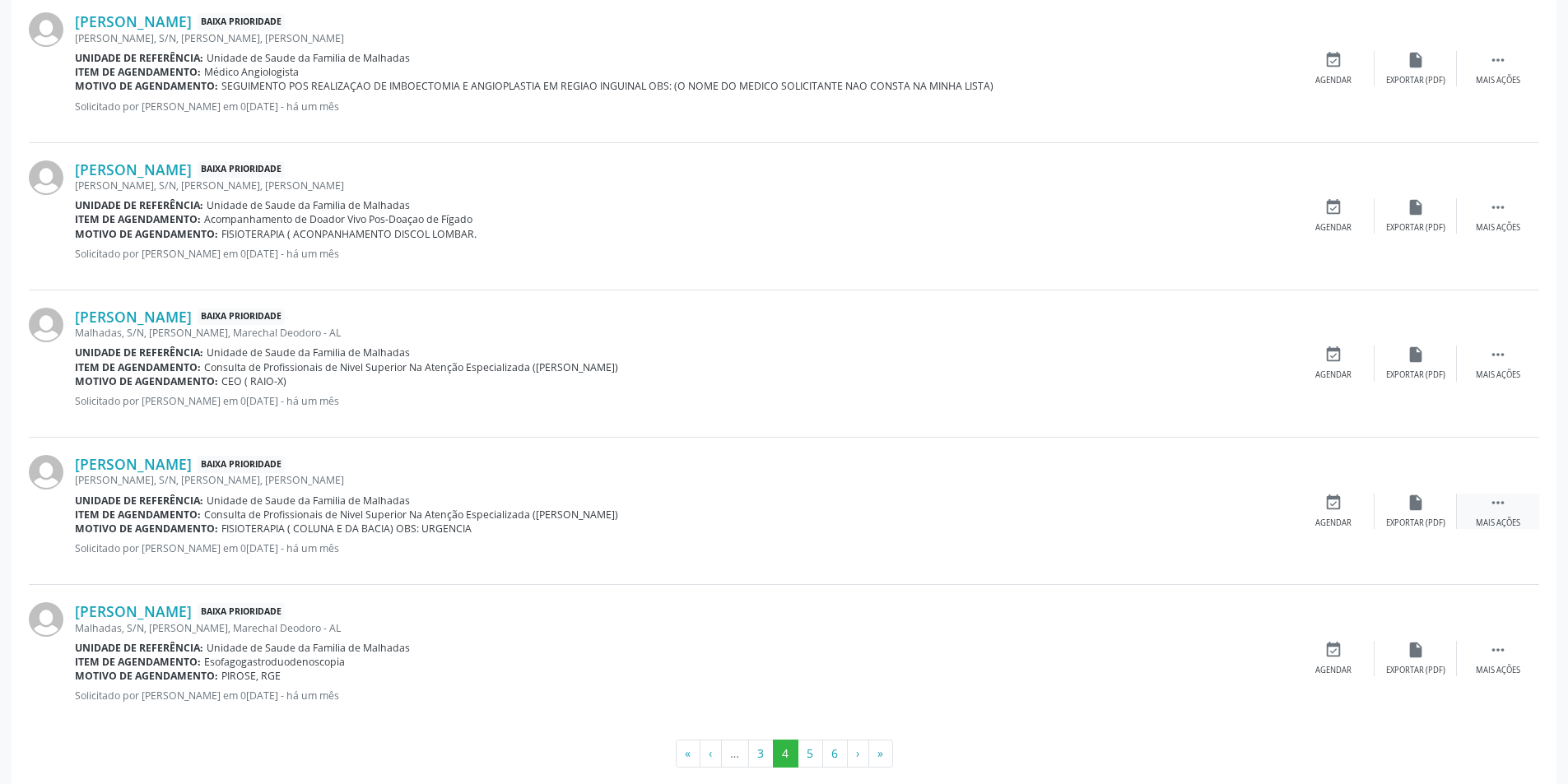
click at [1499, 502] on icon "" at bounding box center [1498, 503] width 18 height 18
click at [1247, 501] on icon "print" at bounding box center [1250, 503] width 18 height 18
click at [832, 755] on button "6" at bounding box center [835, 753] width 26 height 28
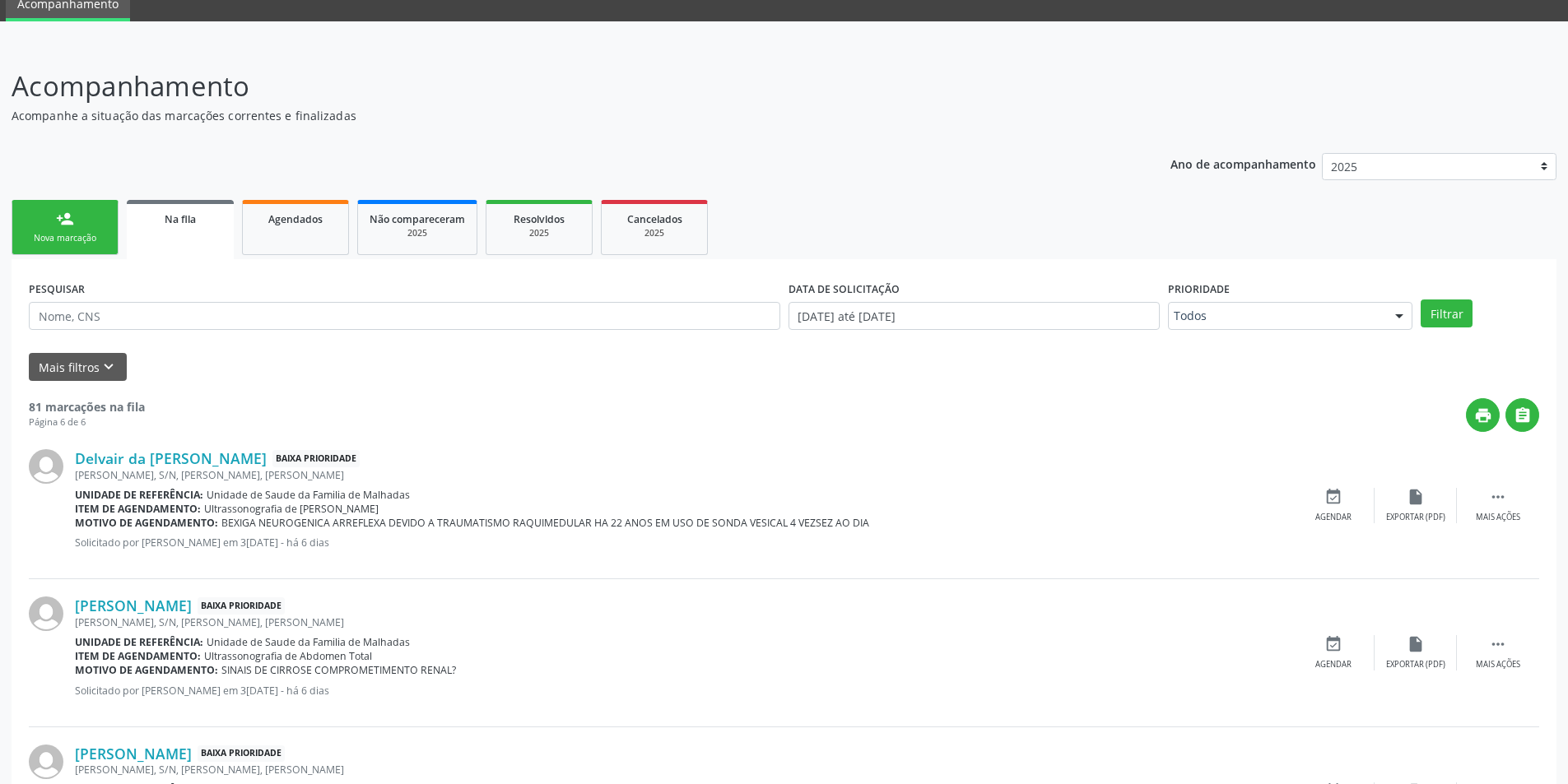
scroll to position [0, 0]
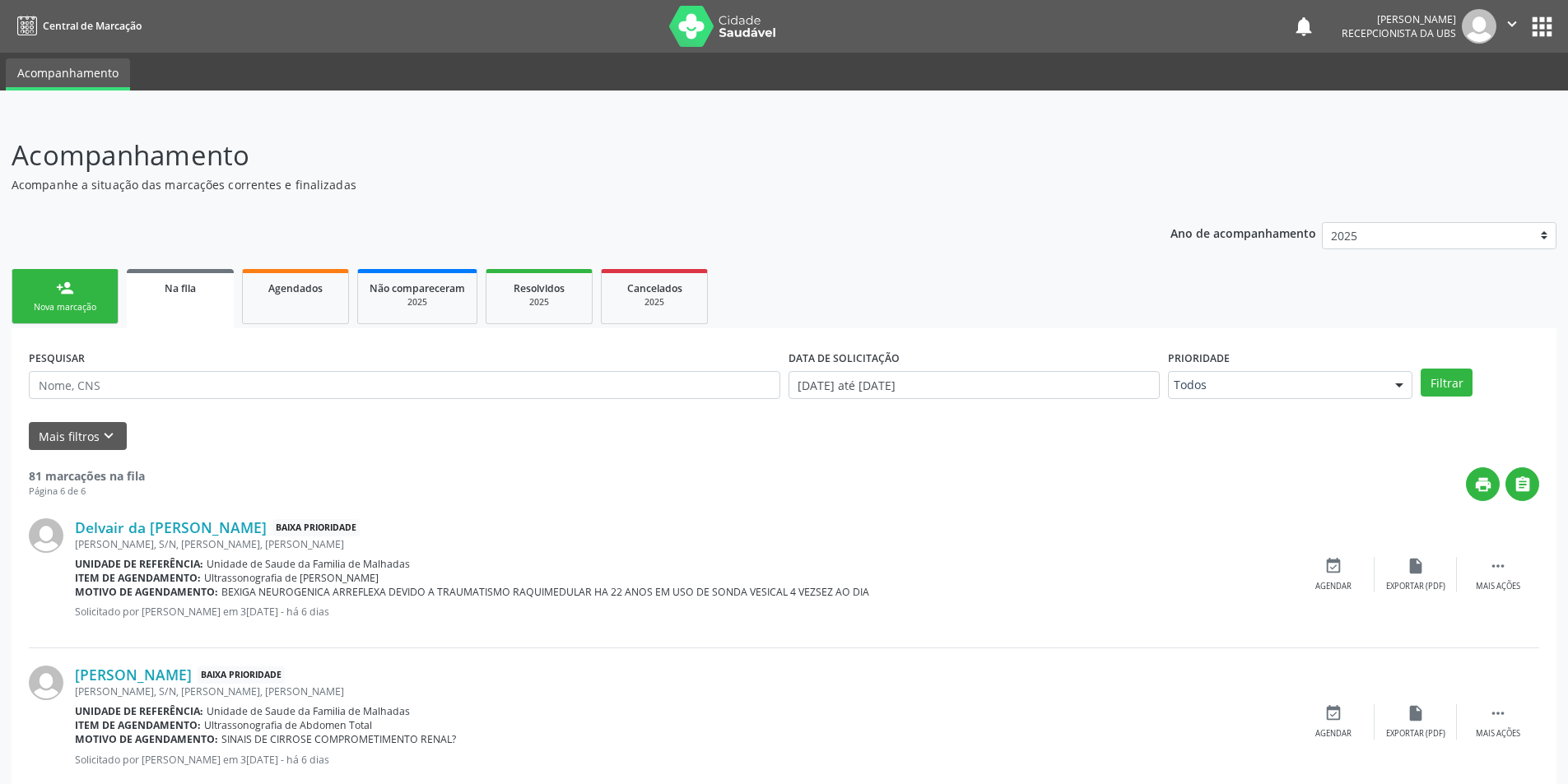
drag, startPoint x: 65, startPoint y: 290, endPoint x: 112, endPoint y: 312, distance: 51.9
click at [65, 293] on div "person_add" at bounding box center [64, 288] width 18 height 18
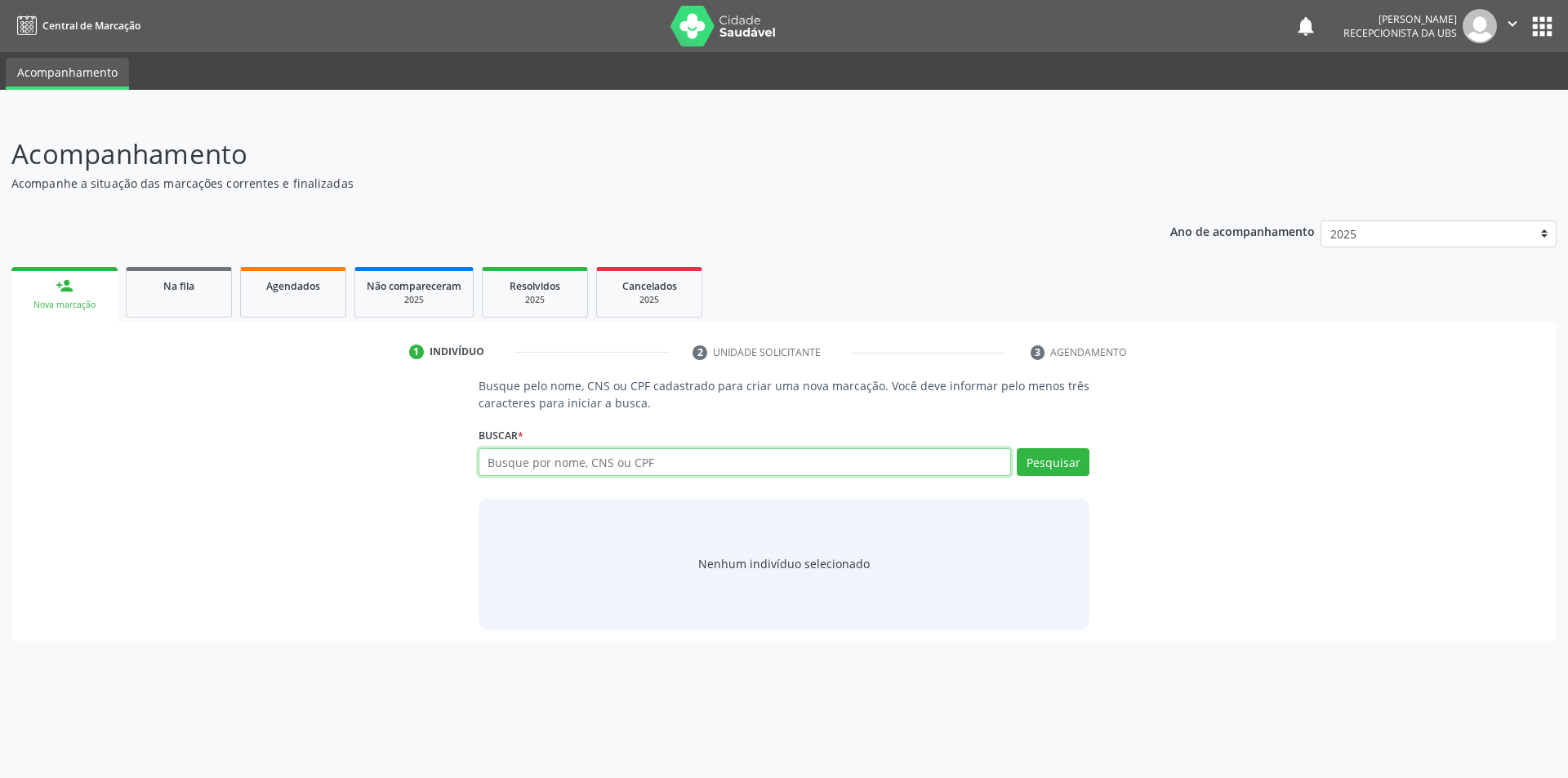
click at [594, 458] on input "text" at bounding box center [745, 462] width 533 height 28
type input "706707569987915"
click at [1047, 459] on button "Pesquisar" at bounding box center [1053, 462] width 72 height 28
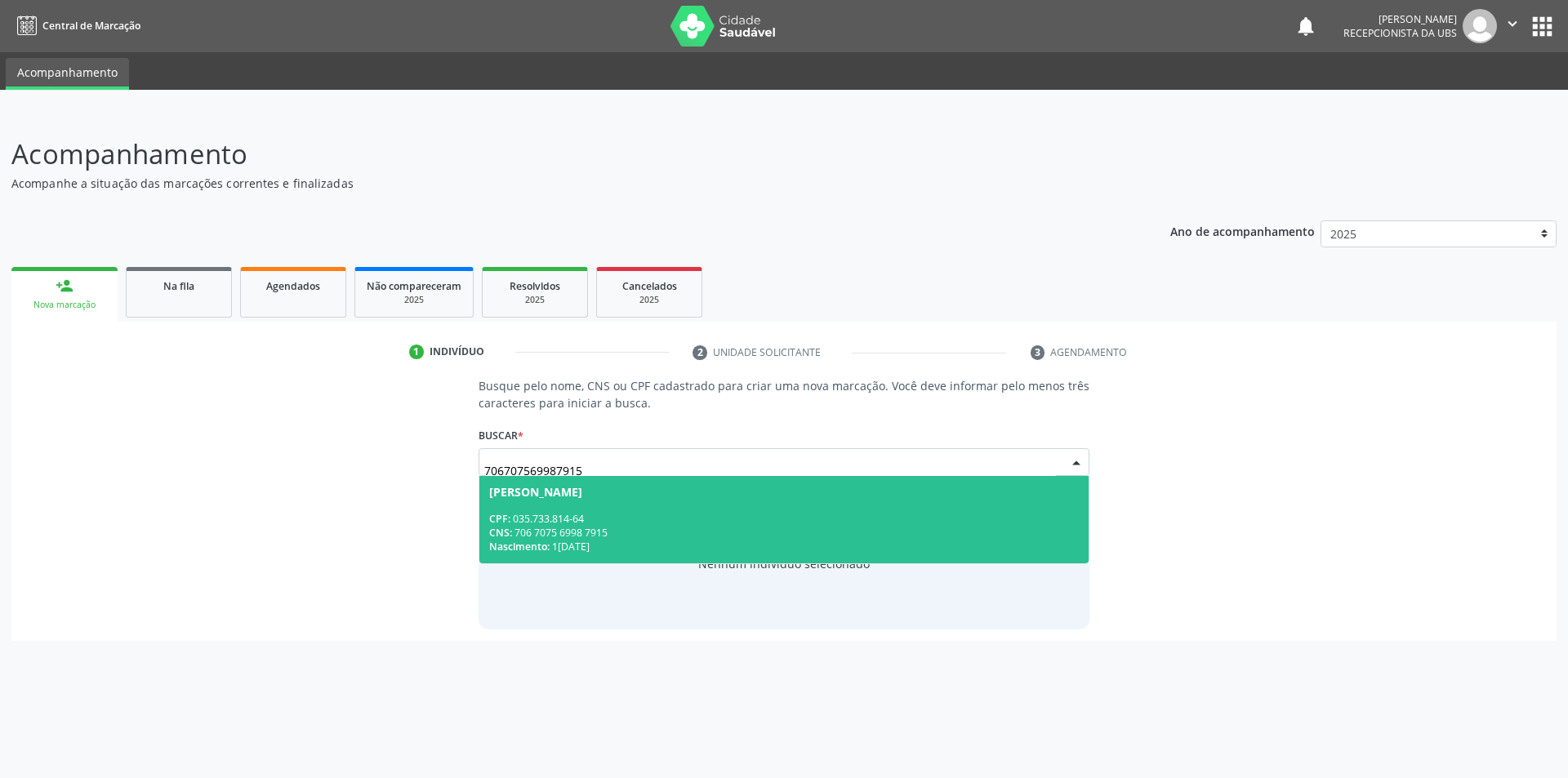
click at [587, 526] on div "CNS: 706 7075 6998 7915" at bounding box center [784, 532] width 590 height 14
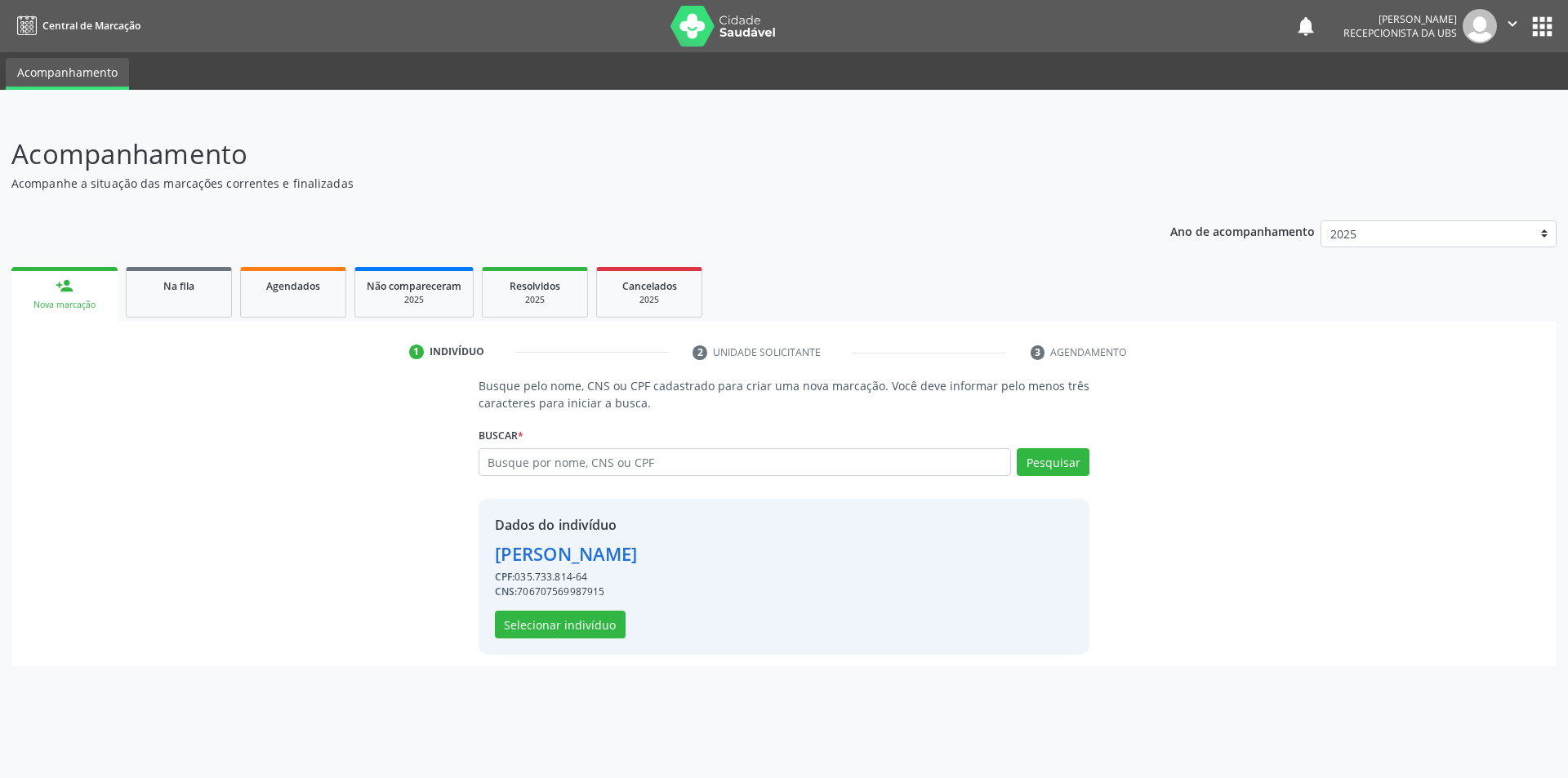
click at [584, 643] on div "Dados do indivíduo [PERSON_NAME] CPF: 035.733.814-64 CNS: 706707569987915 Selec…" at bounding box center [784, 577] width 611 height 156
click at [571, 614] on button "Selecionar indivíduo" at bounding box center [560, 625] width 130 height 28
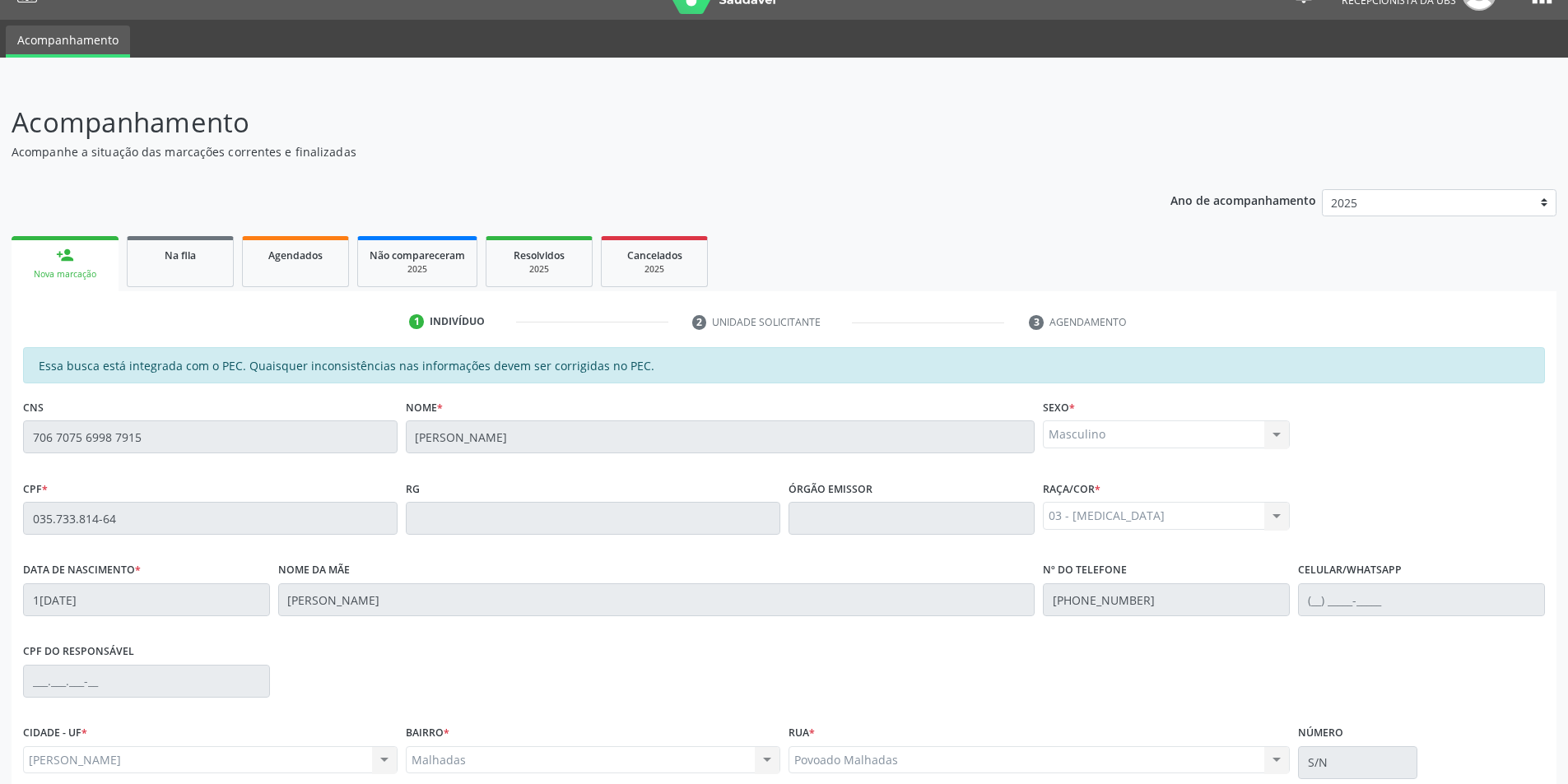
scroll to position [178, 0]
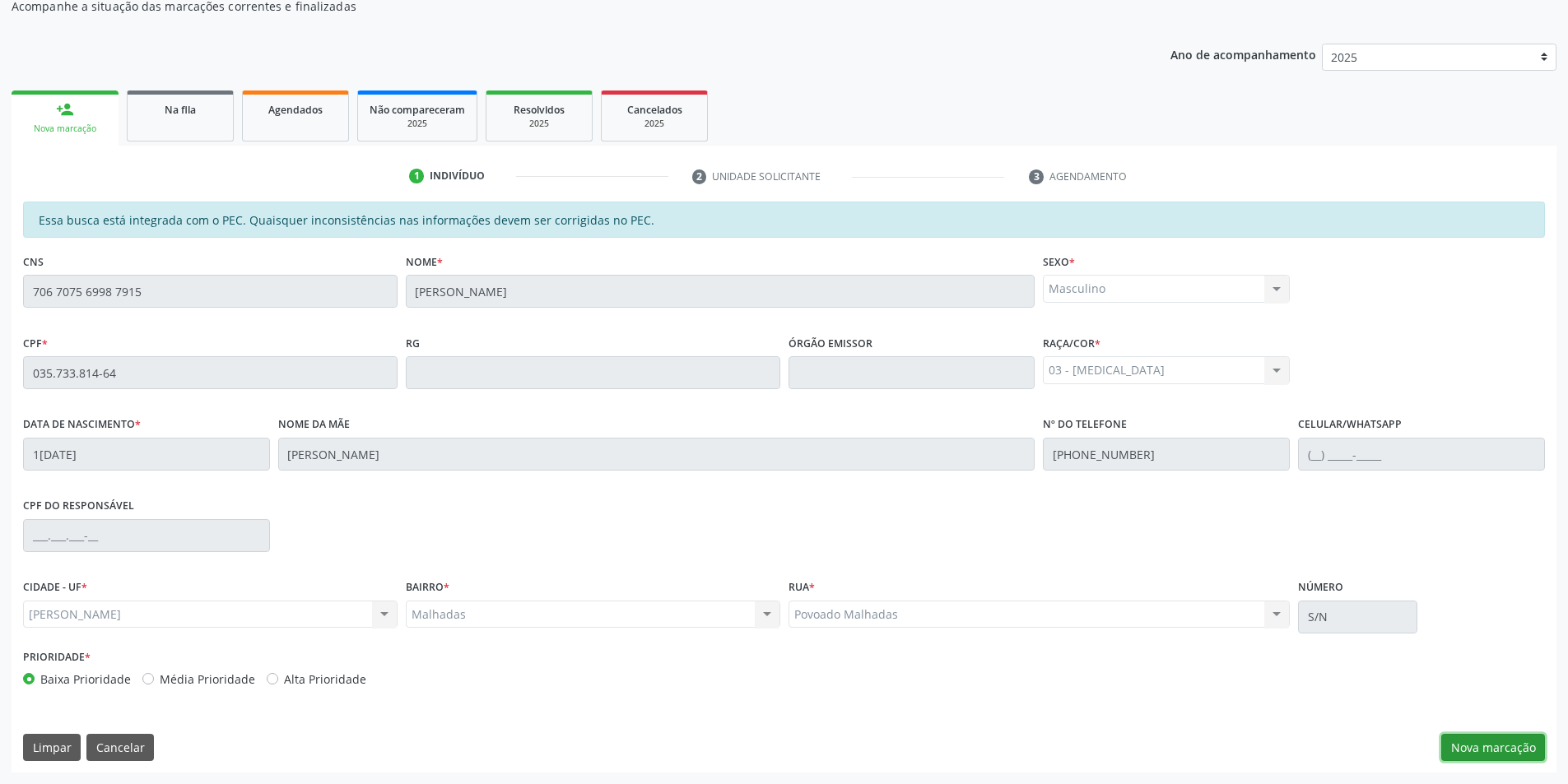
click at [1516, 746] on button "Nova marcação" at bounding box center [1493, 748] width 104 height 28
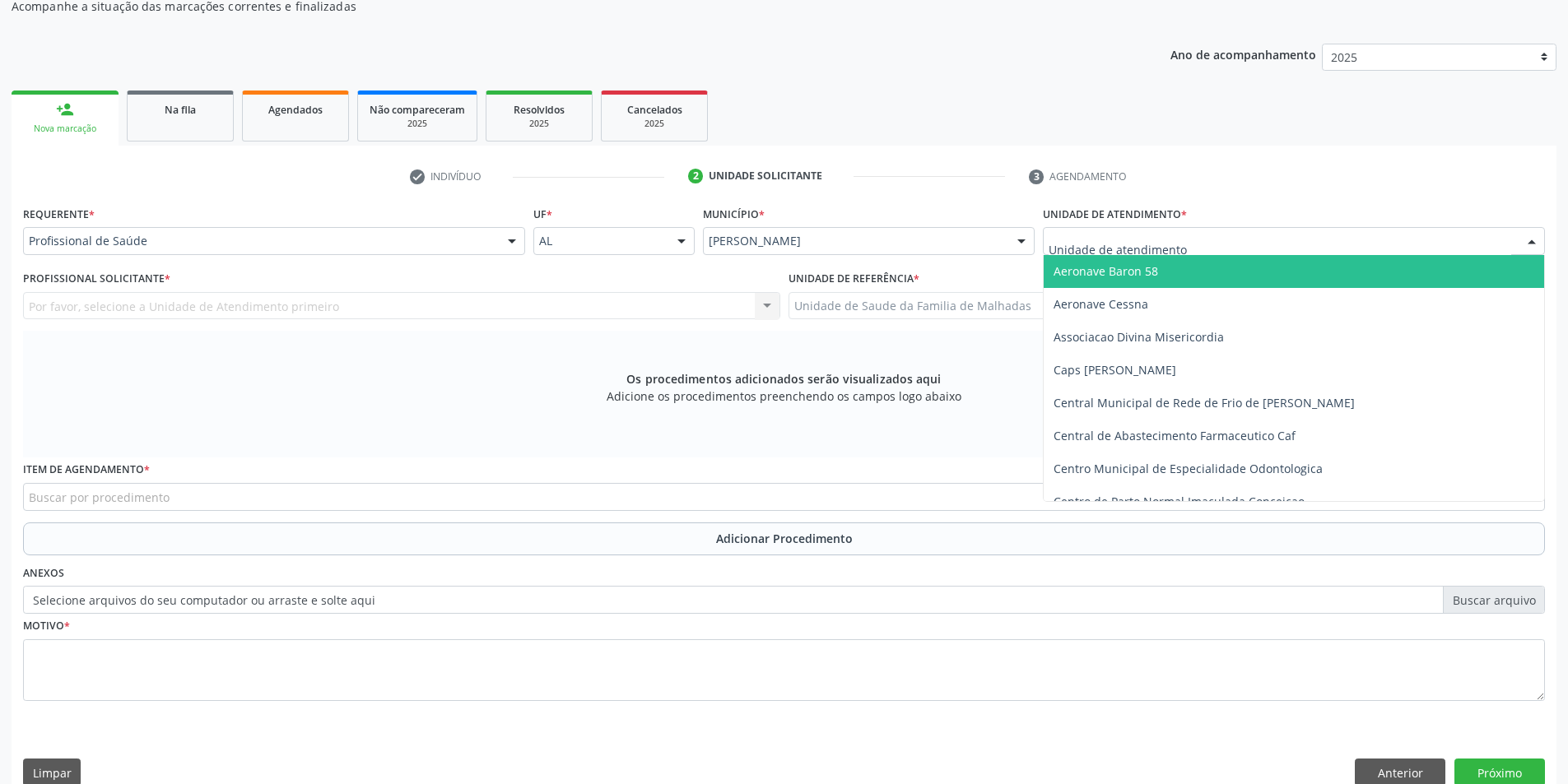
click at [1353, 246] on div at bounding box center [1294, 241] width 502 height 28
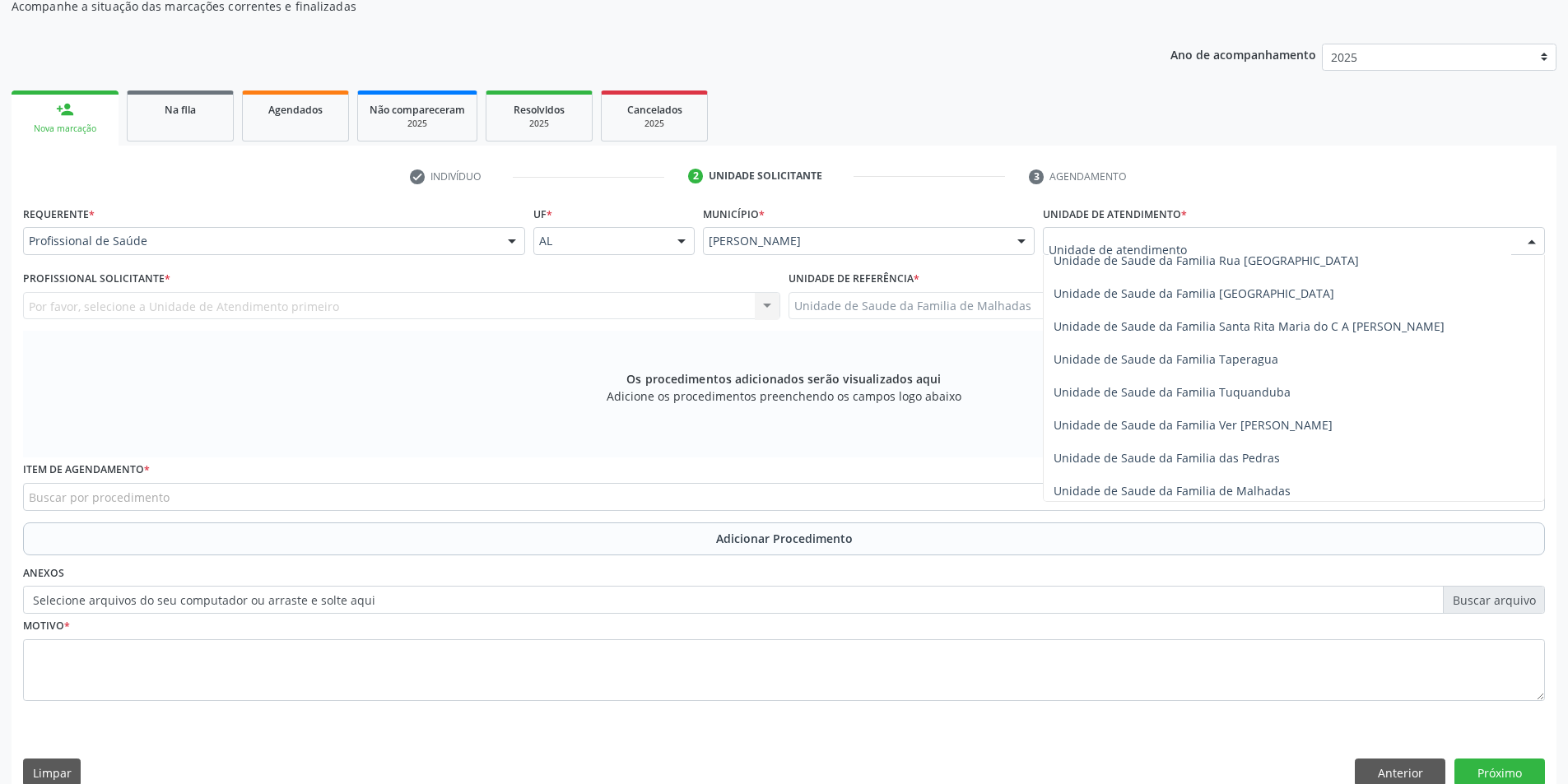
scroll to position [1163, 0]
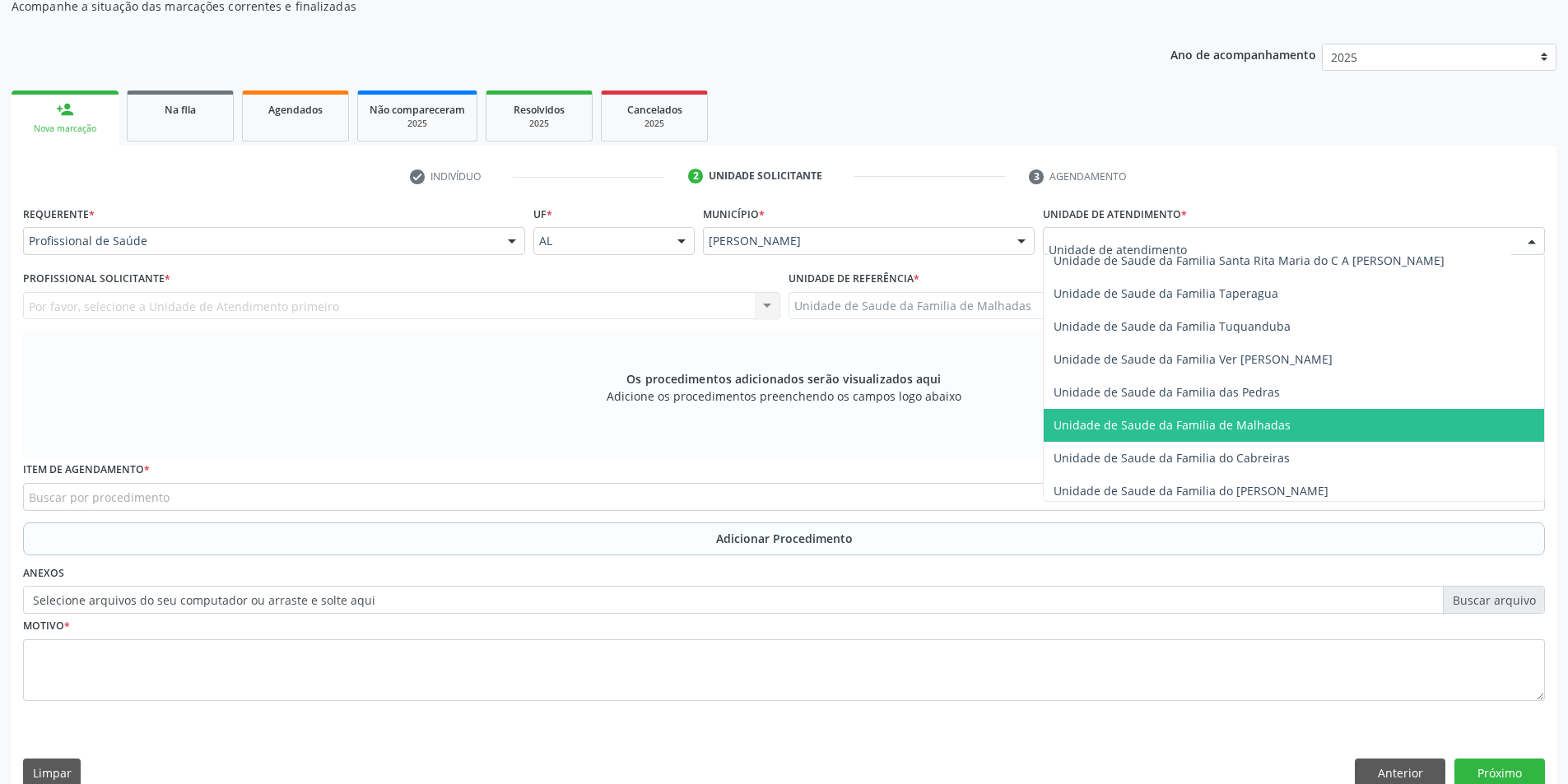
click at [1281, 426] on span "Unidade de Saude da Familia de Malhadas" at bounding box center [1172, 425] width 237 height 15
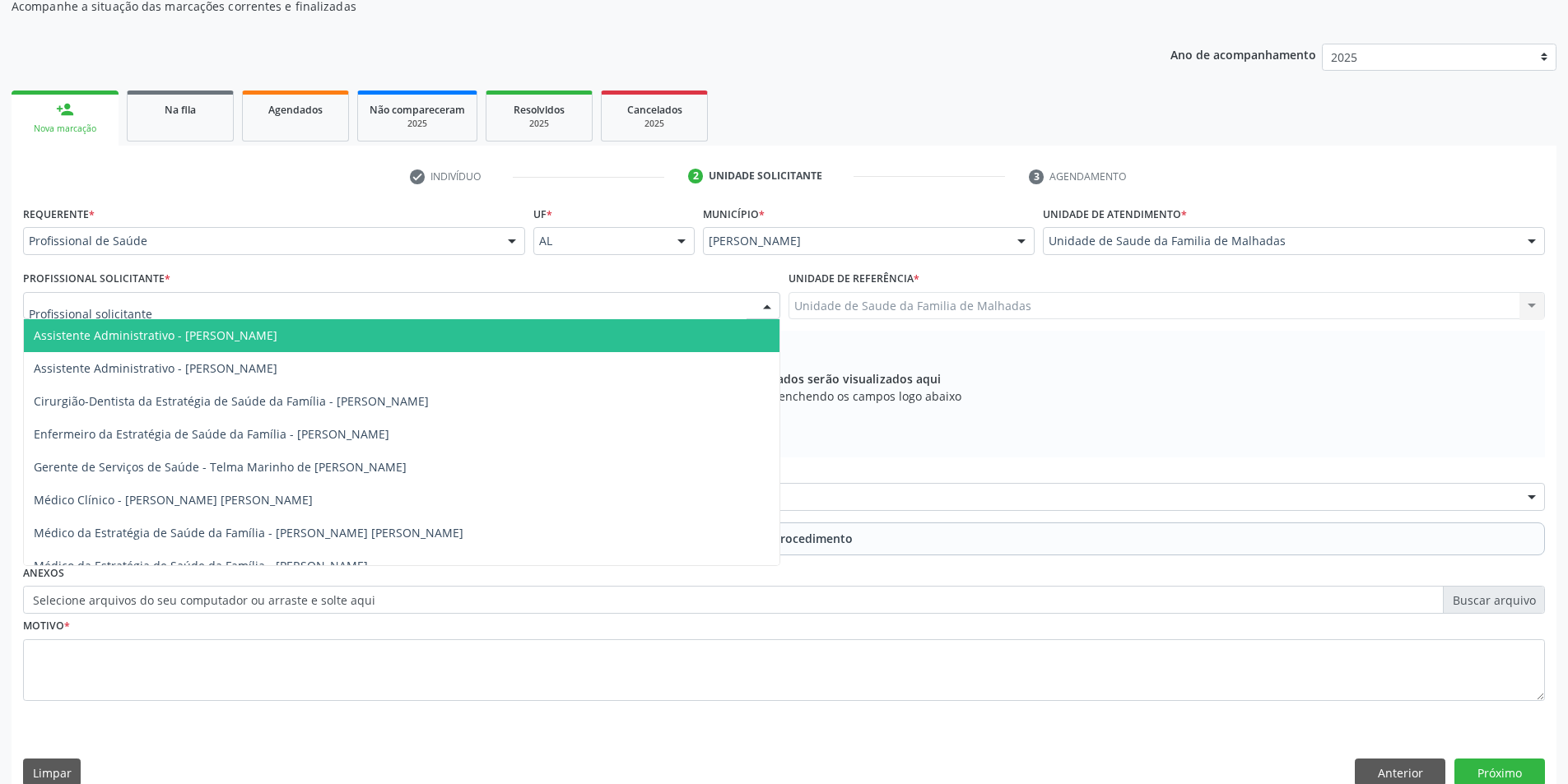
click at [270, 303] on div at bounding box center [401, 306] width 757 height 28
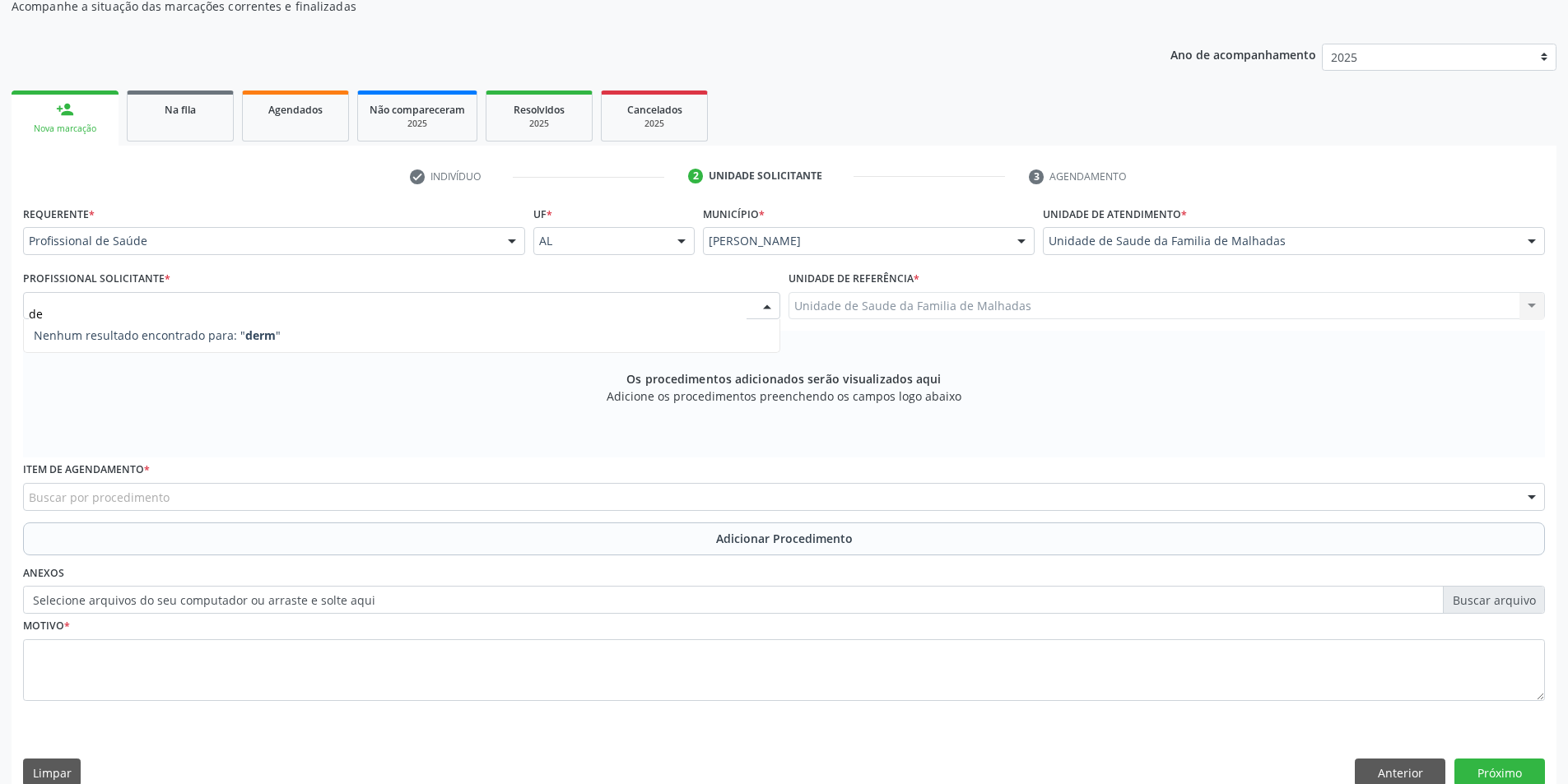
type input "d"
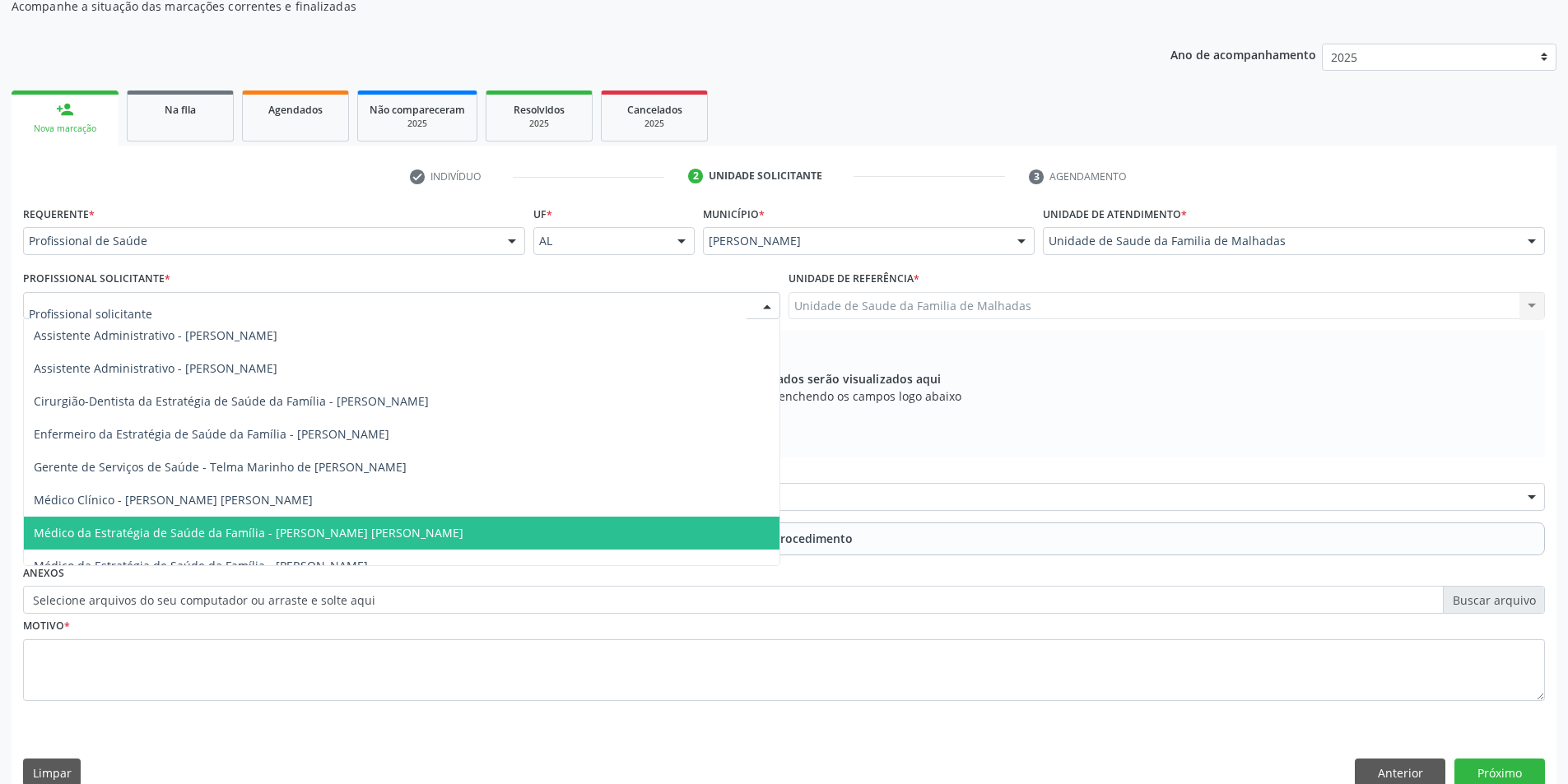
click at [297, 526] on span "Médico da Estratégia de Saúde da Família - [PERSON_NAME] [PERSON_NAME]" at bounding box center [249, 533] width 430 height 15
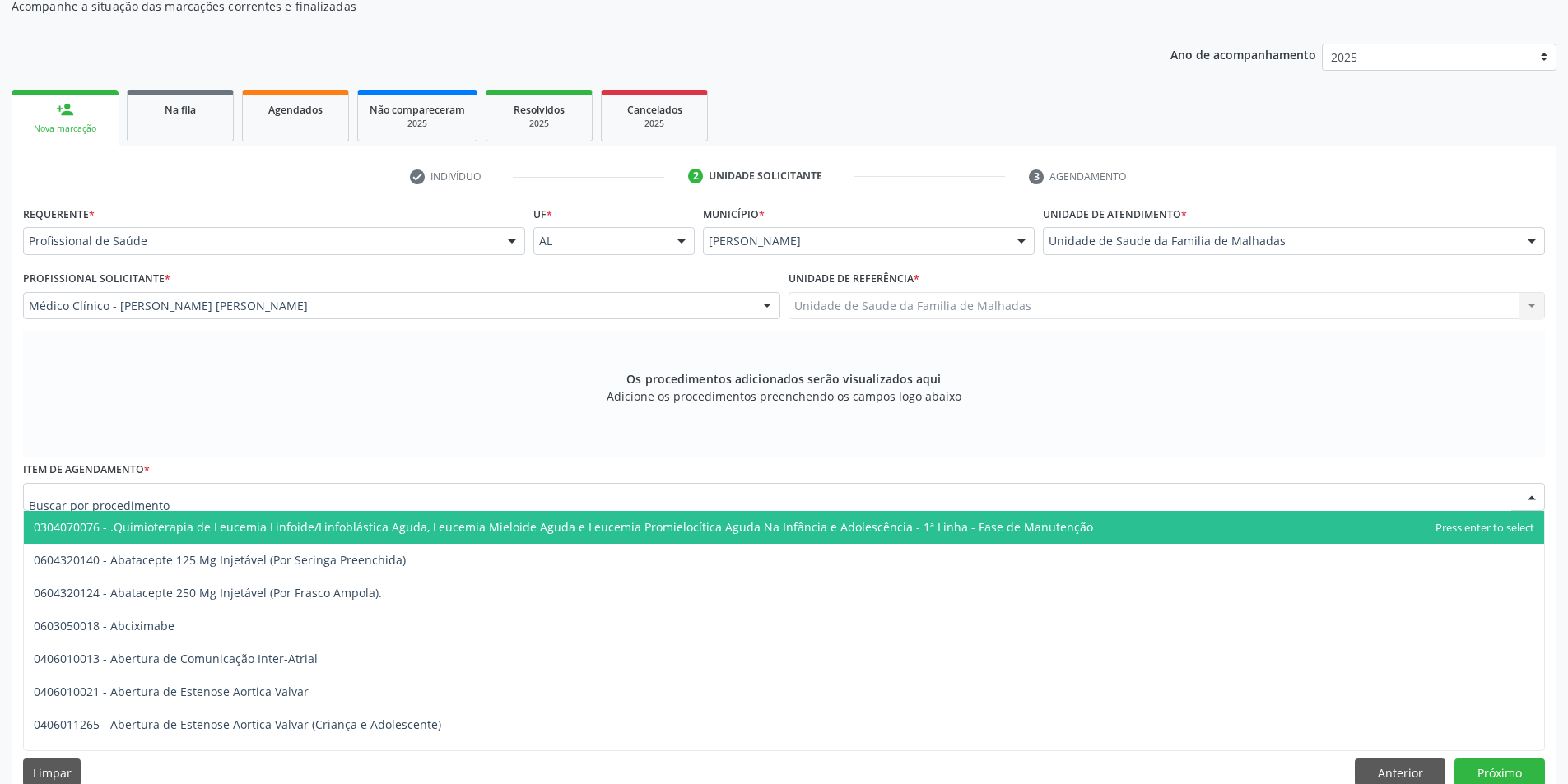
drag, startPoint x: 164, startPoint y: 487, endPoint x: 171, endPoint y: 507, distance: 21.2
click at [164, 487] on div at bounding box center [784, 497] width 1522 height 28
type input "e"
type input "d"
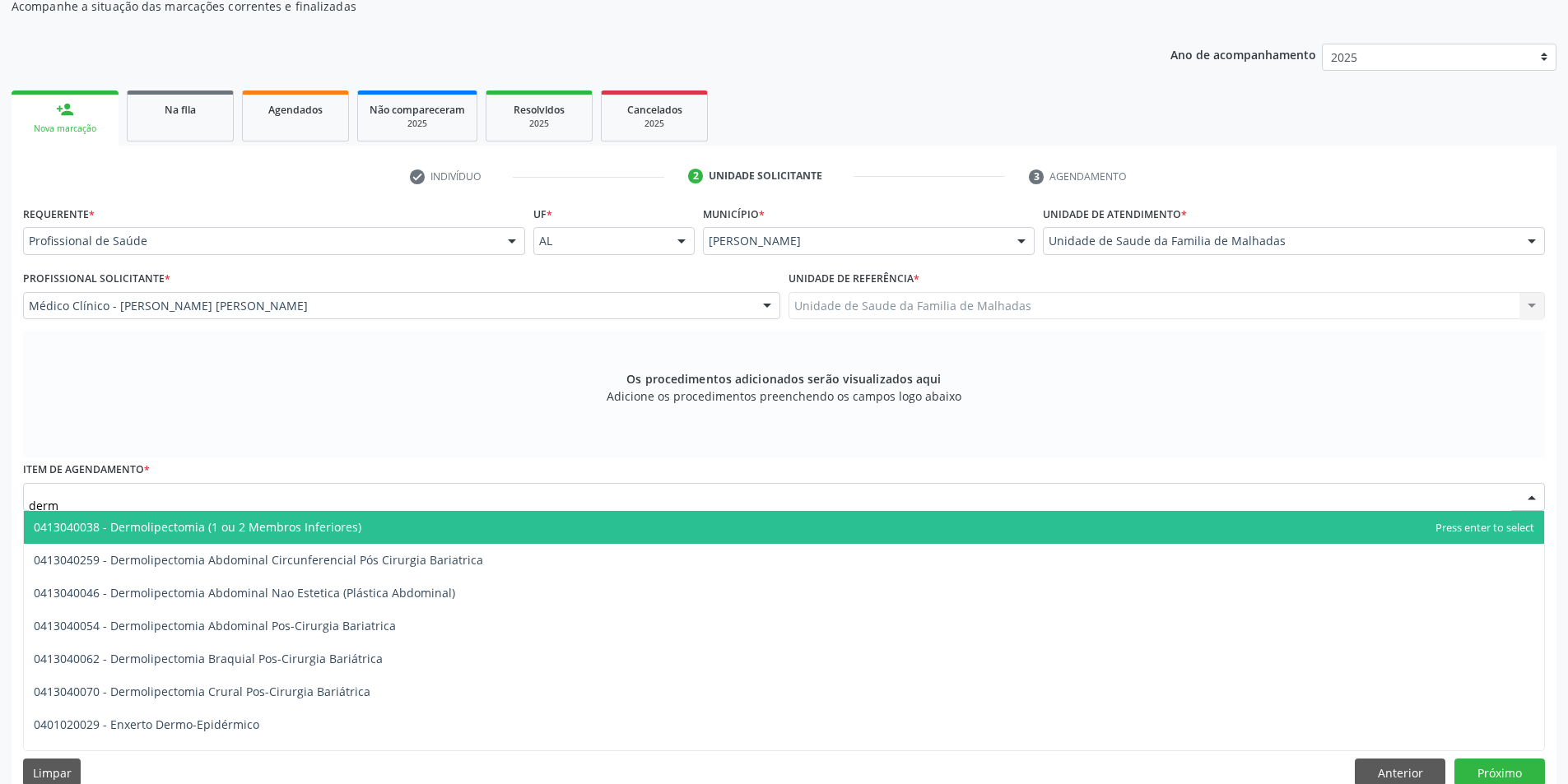
type input "derma"
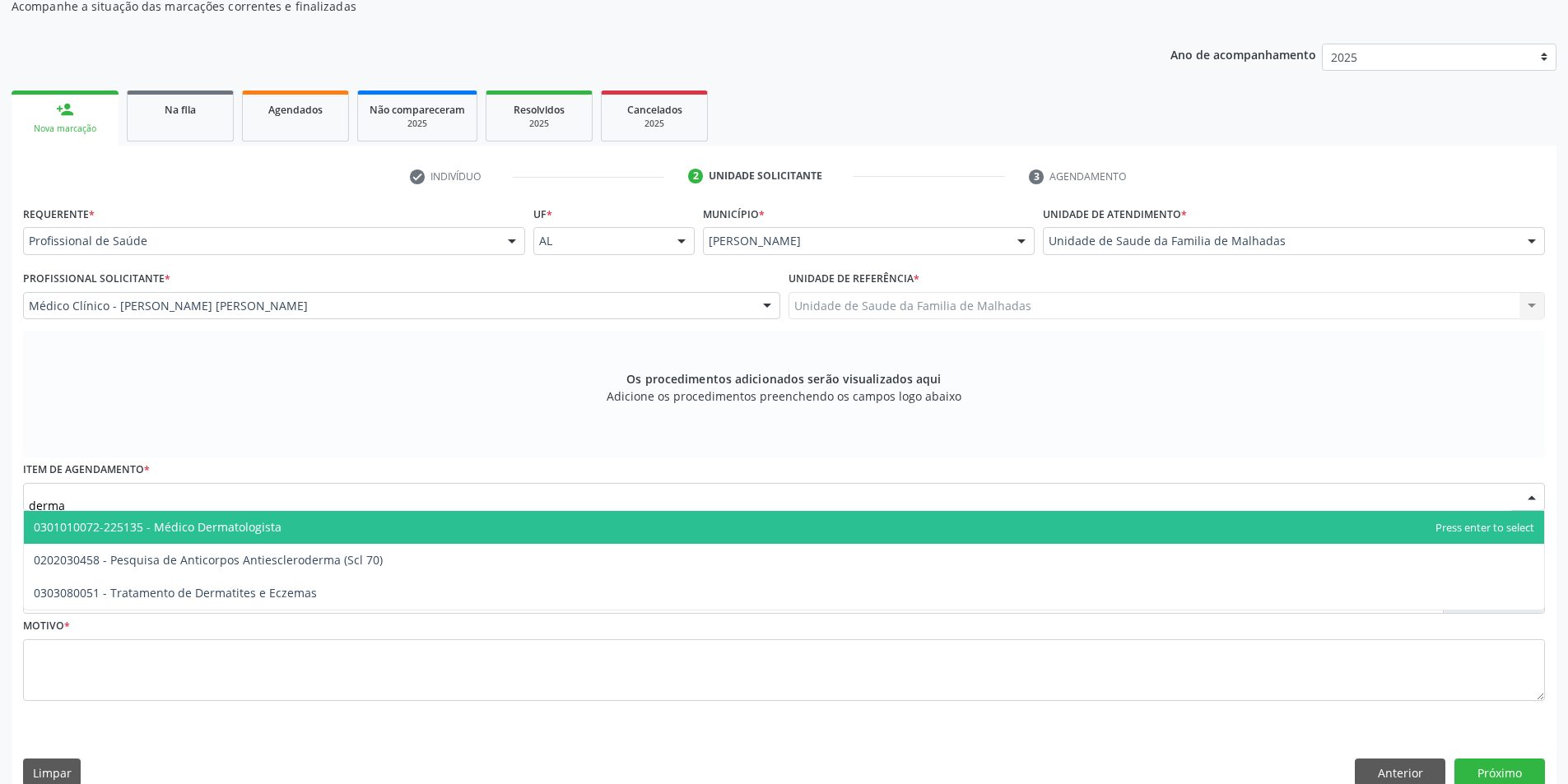
click at [233, 520] on span "0301010072-225135 - Médico Dermatologista" at bounding box center [157, 527] width 248 height 15
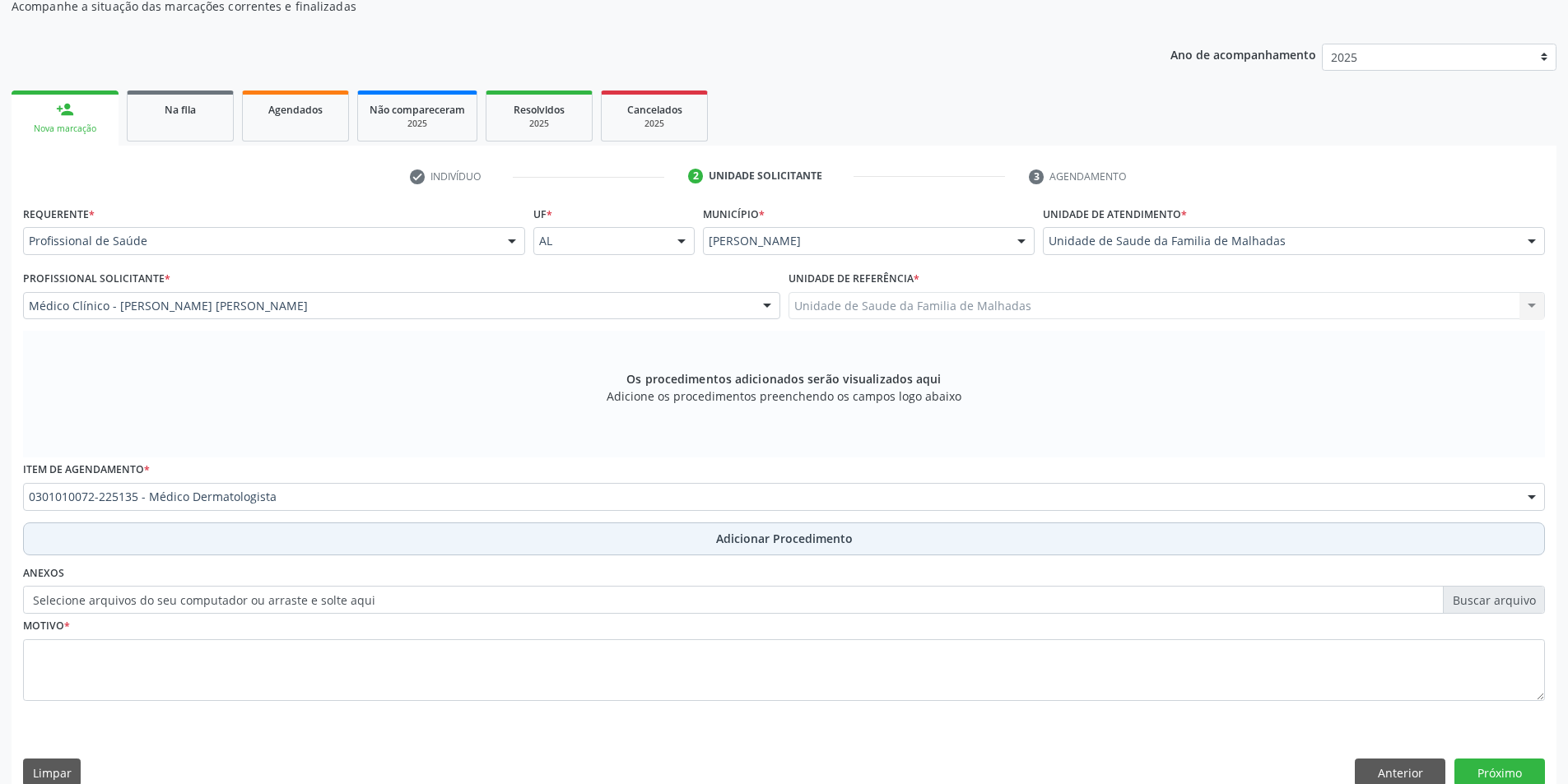
click at [744, 536] on span "Adicionar Procedimento" at bounding box center [784, 538] width 136 height 17
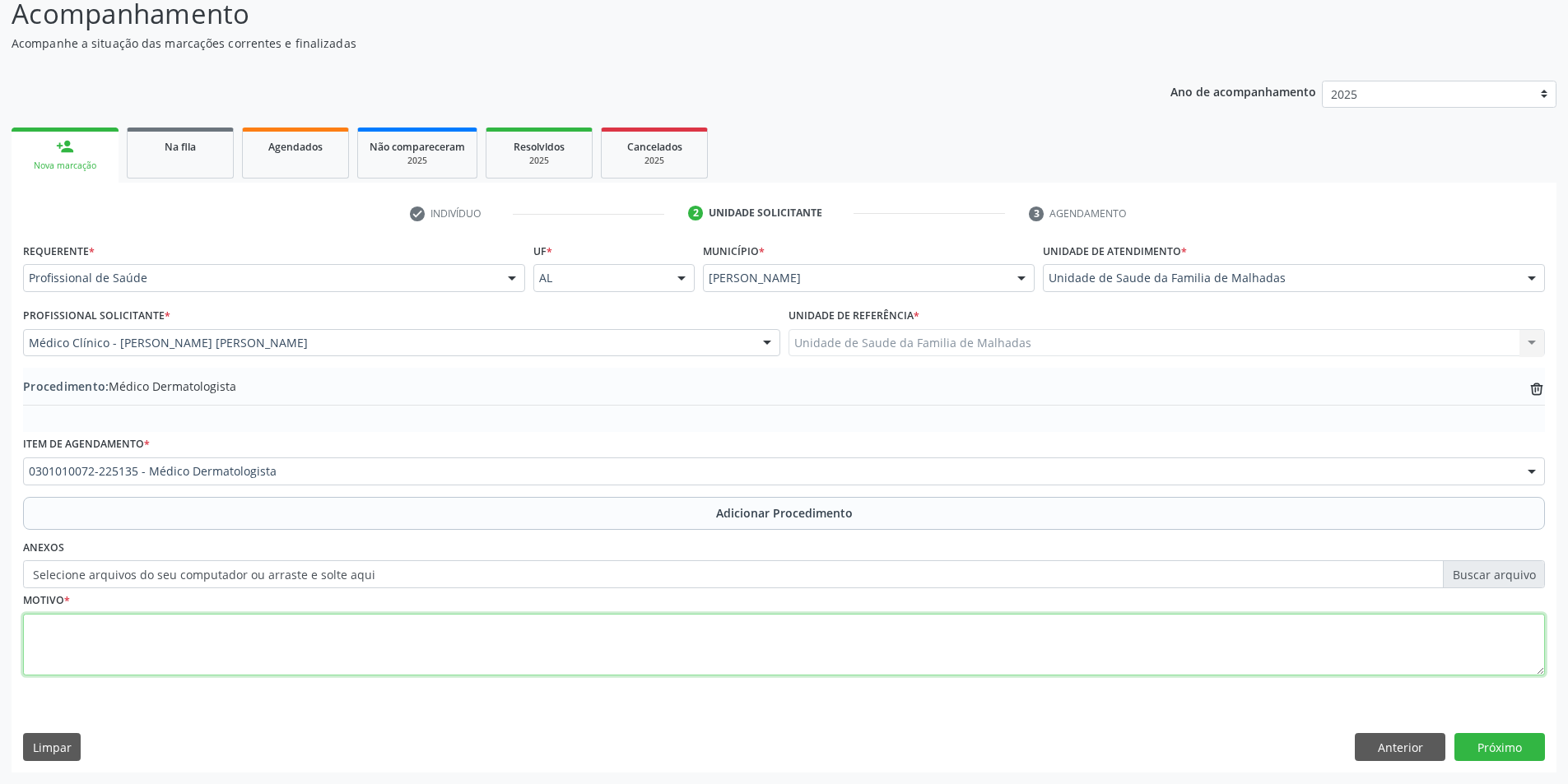
click at [203, 660] on textarea at bounding box center [784, 645] width 1522 height 62
click at [275, 627] on textarea "para avaliaçao de lesao em face , suspeita deCBC" at bounding box center [784, 645] width 1522 height 62
type textarea "para avaliaçao de lesao em face , suspeita de CBC"
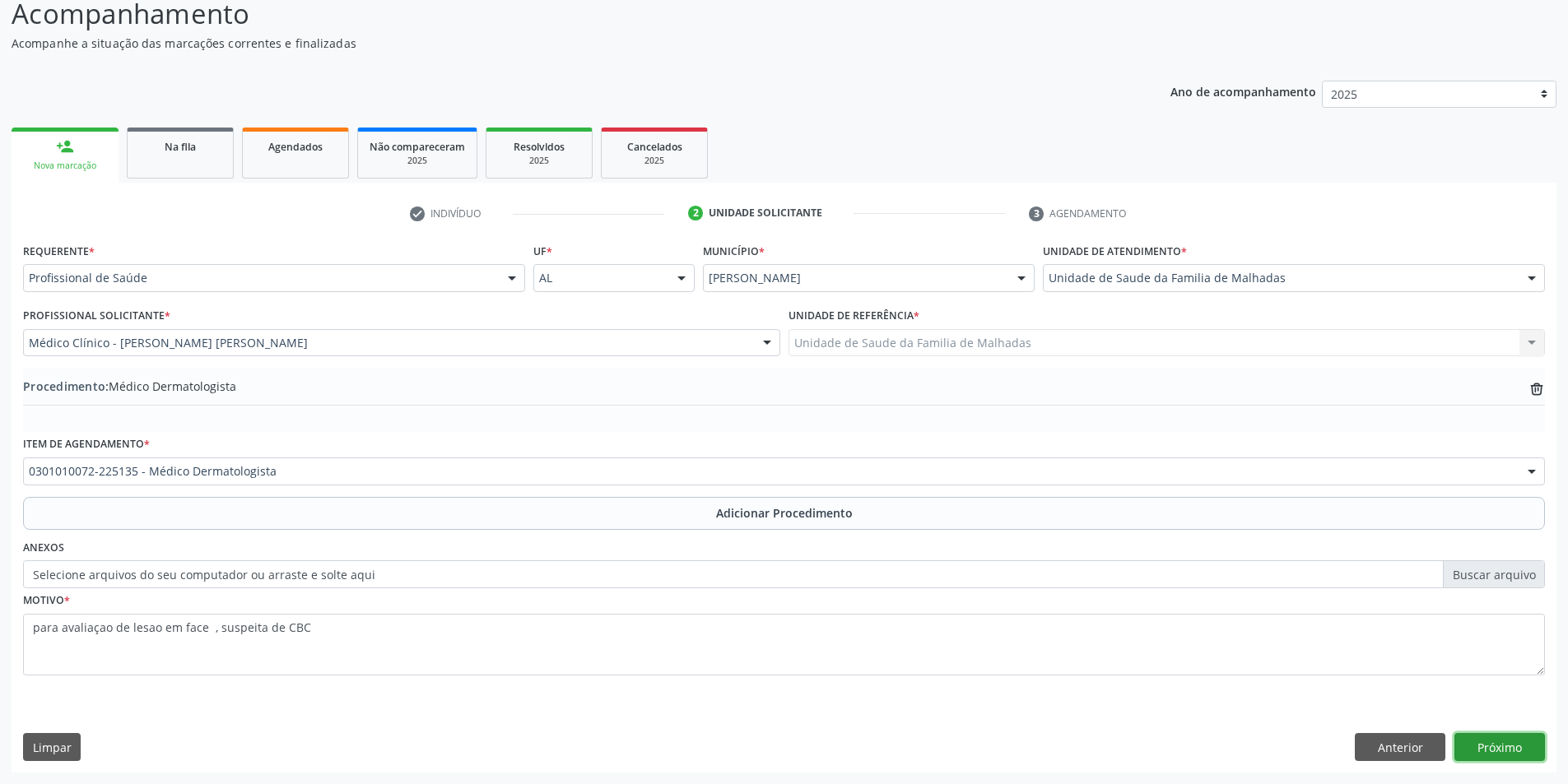
click at [1500, 749] on button "Próximo" at bounding box center [1500, 747] width 90 height 28
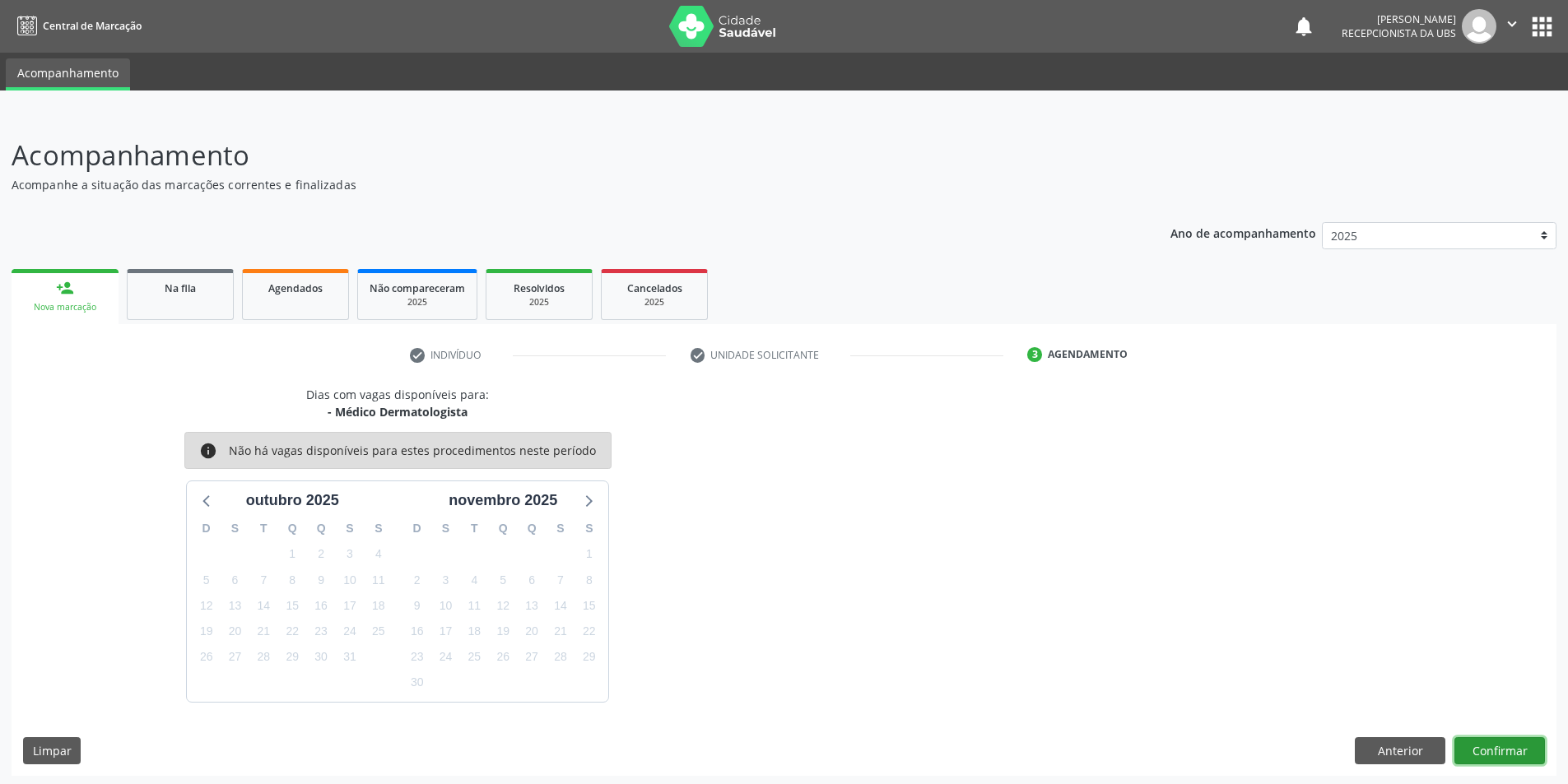
click at [1500, 749] on button "Confirmar" at bounding box center [1500, 751] width 90 height 28
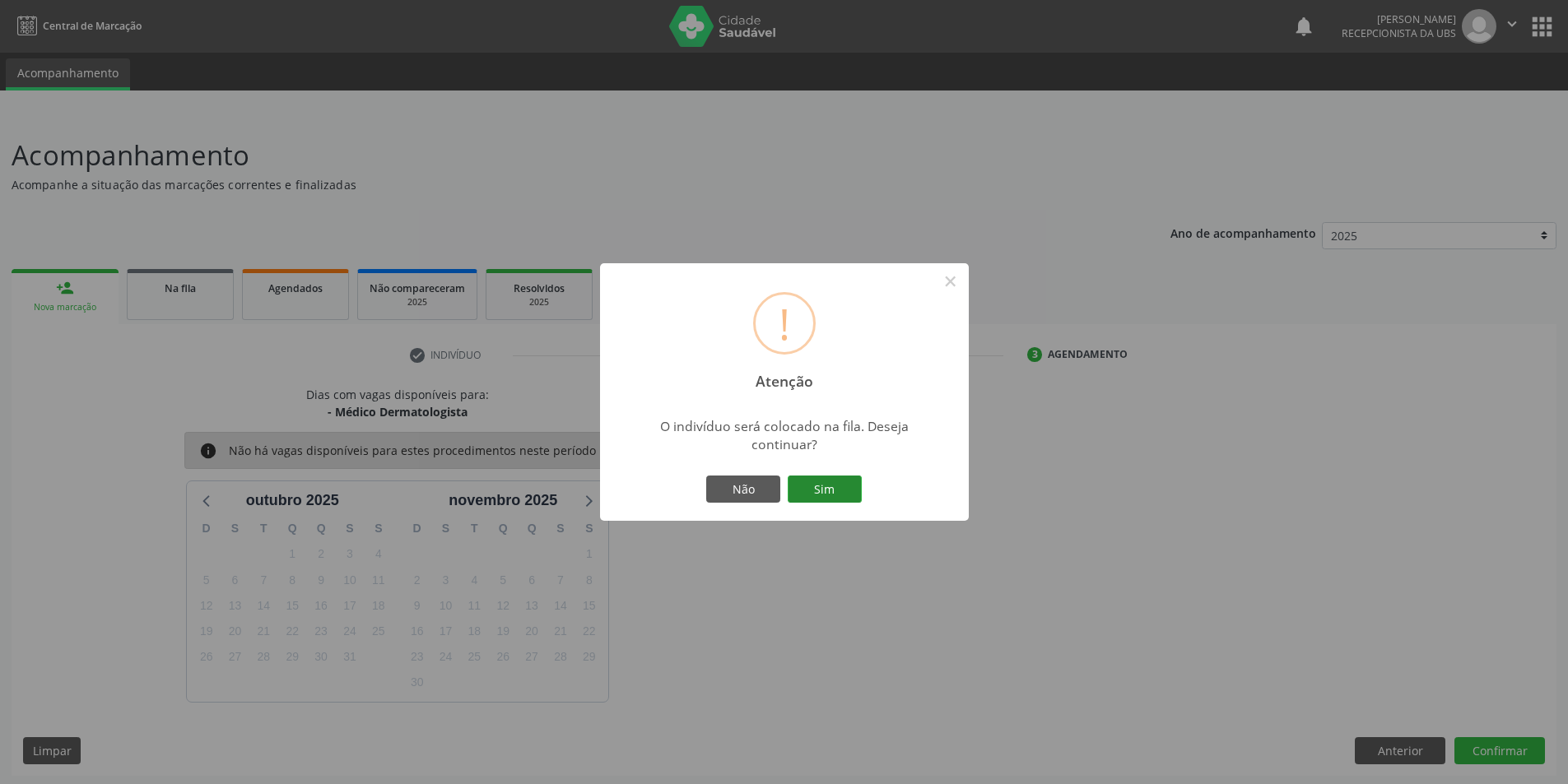
click at [840, 482] on button "Sim" at bounding box center [824, 489] width 74 height 28
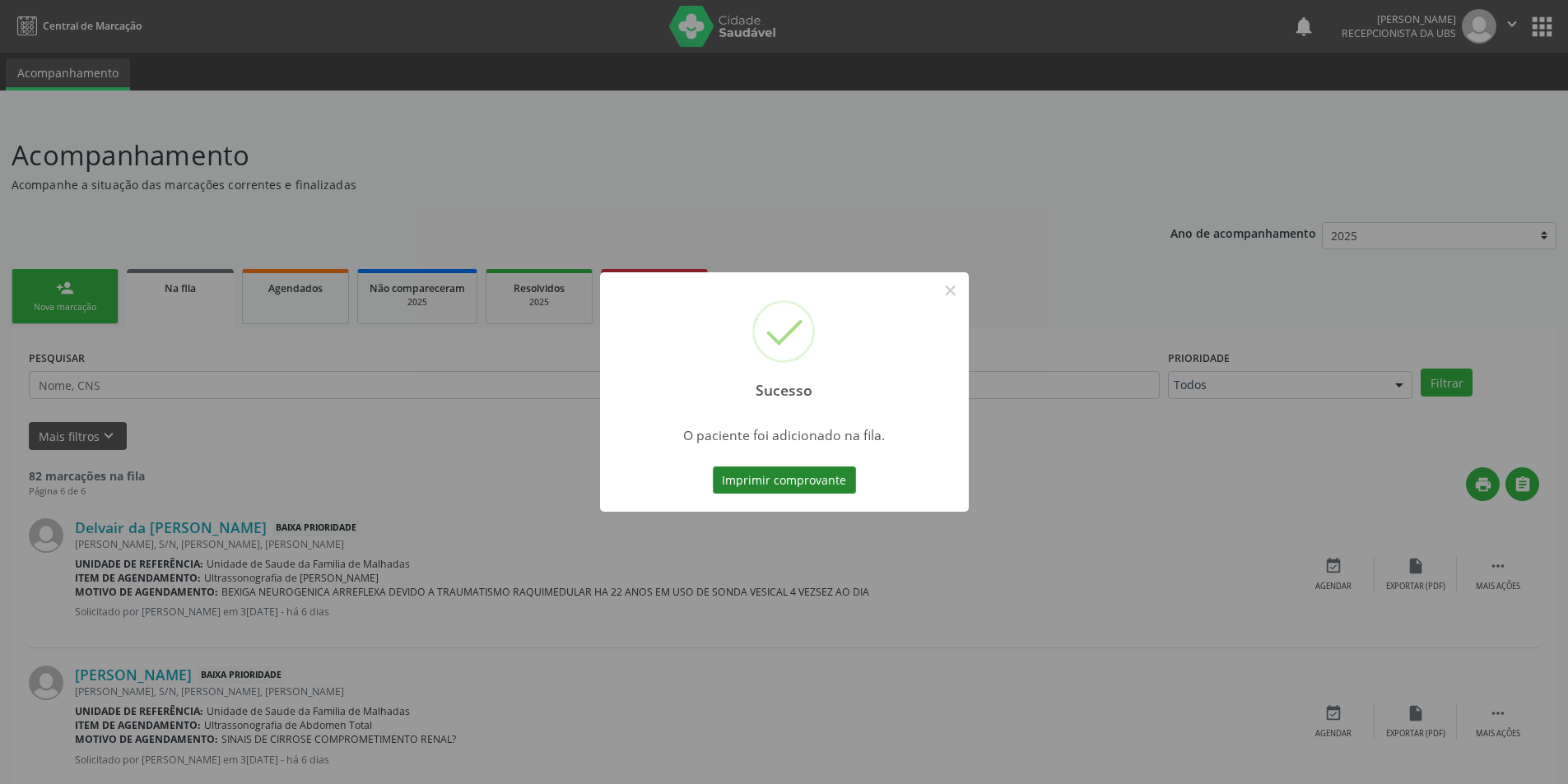
click at [830, 487] on button "Imprimir comprovante" at bounding box center [784, 480] width 143 height 28
